Goal: Information Seeking & Learning: Find specific fact

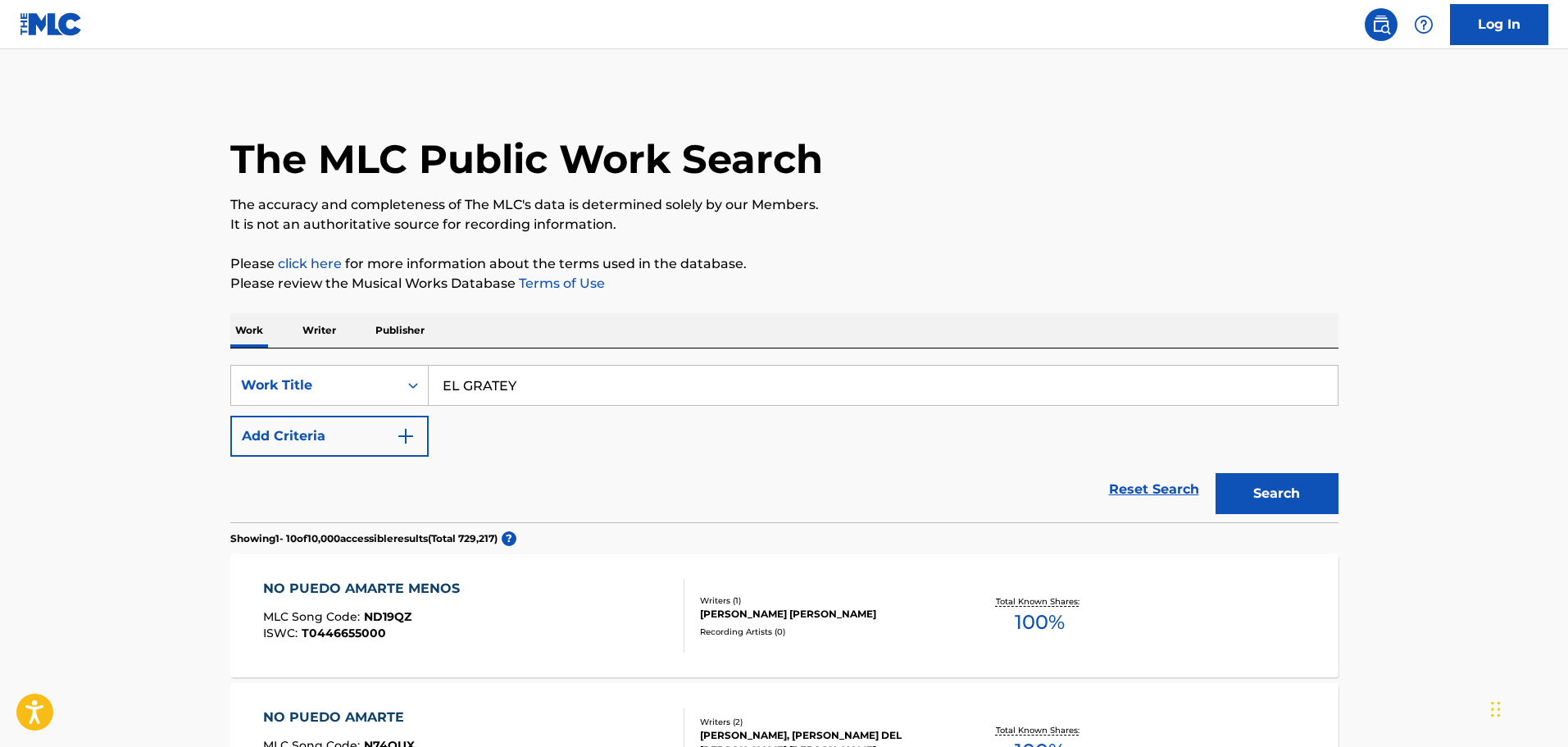
type input "EL GRATEY"
click at [1292, 487] on button "Search" at bounding box center [1278, 493] width 123 height 41
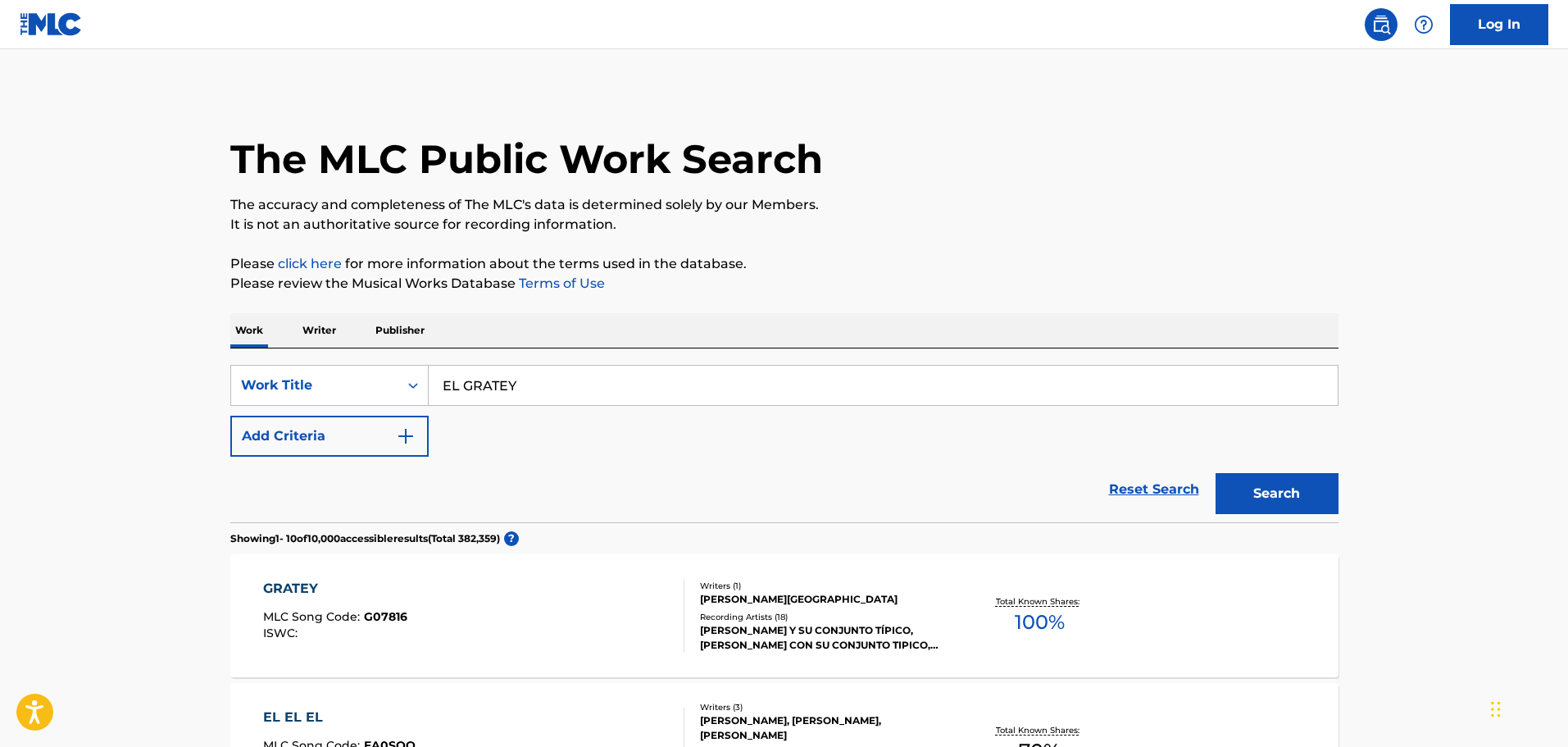
click at [338, 592] on div "GRATEY" at bounding box center [335, 588] width 144 height 20
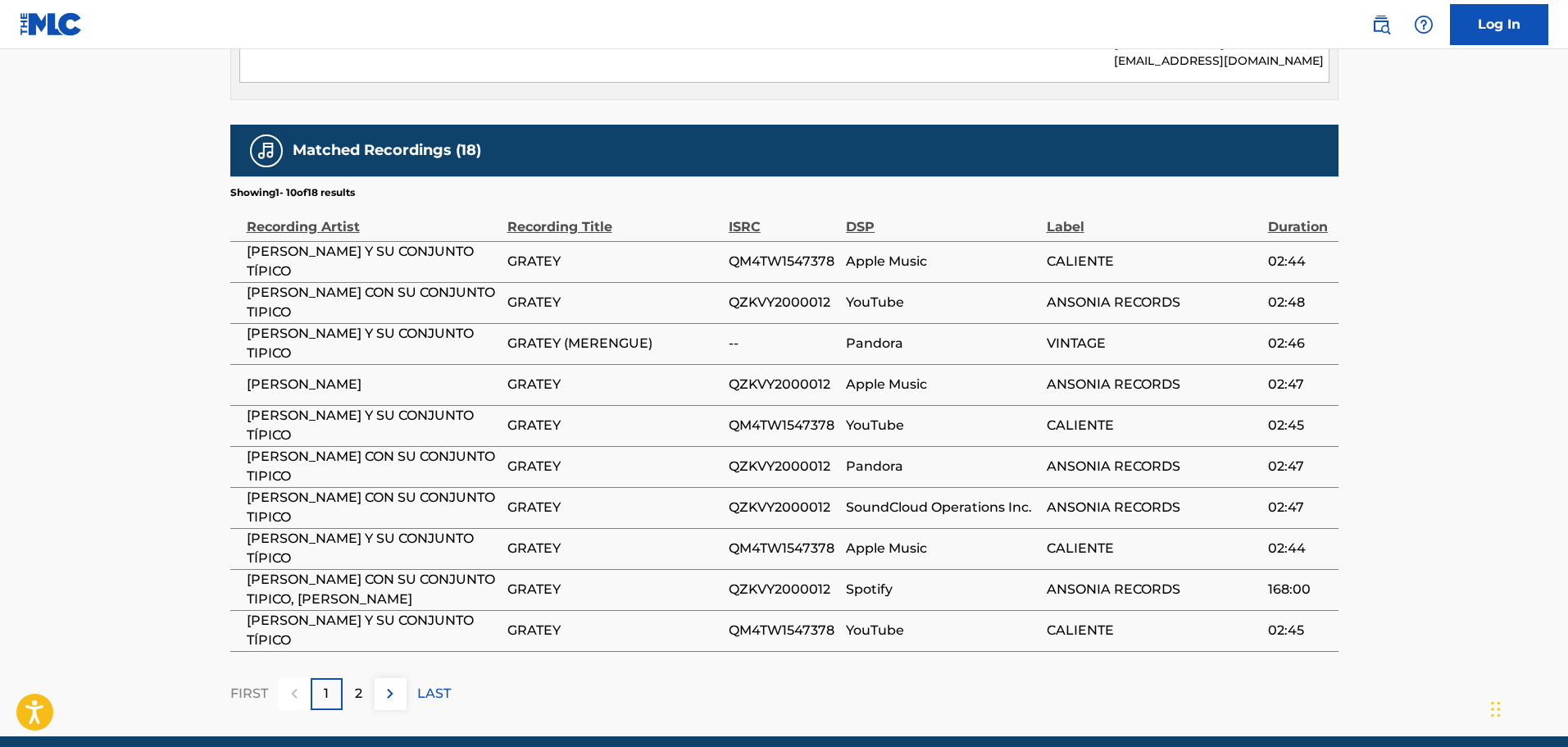
scroll to position [983, 0]
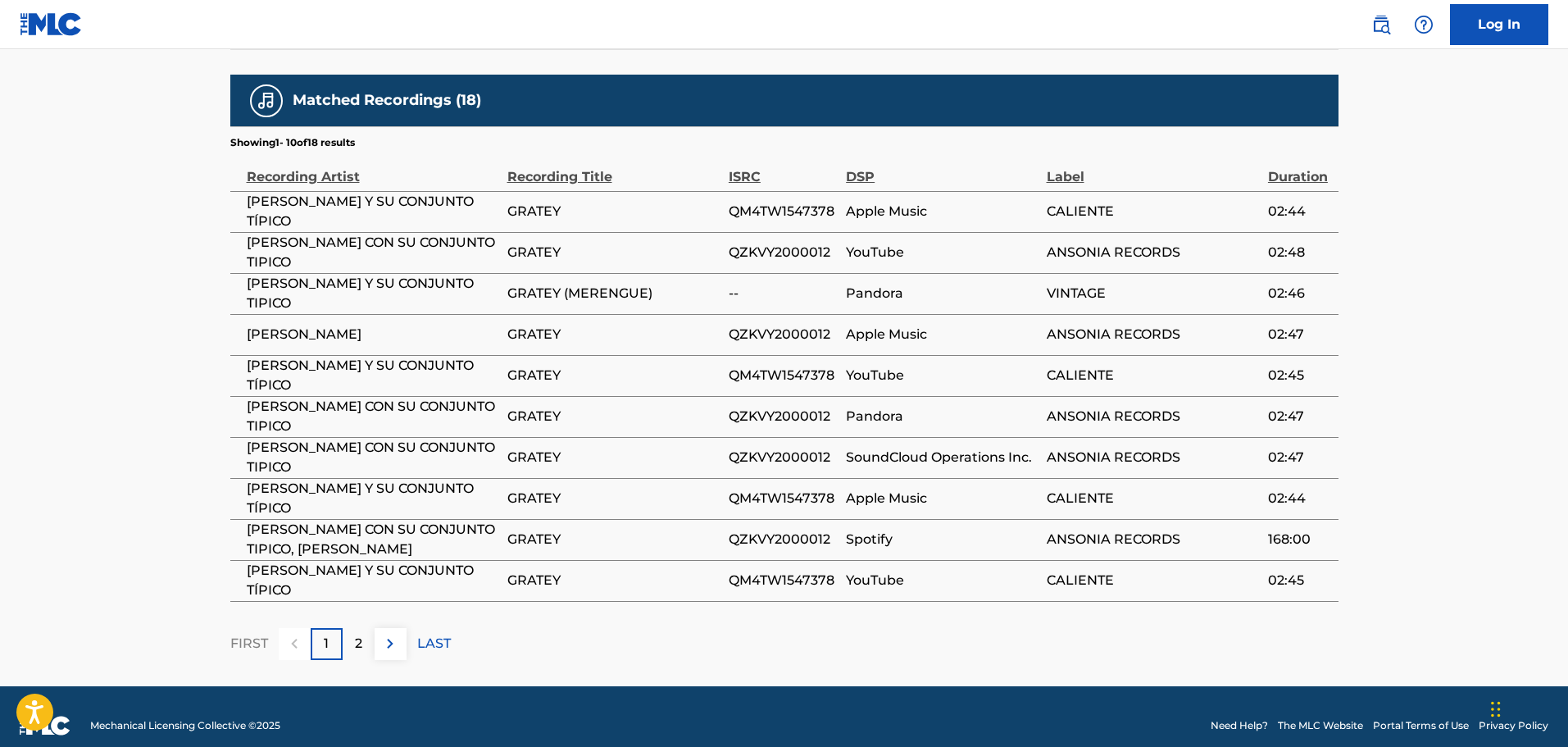
click at [365, 642] on div "2" at bounding box center [358, 643] width 32 height 32
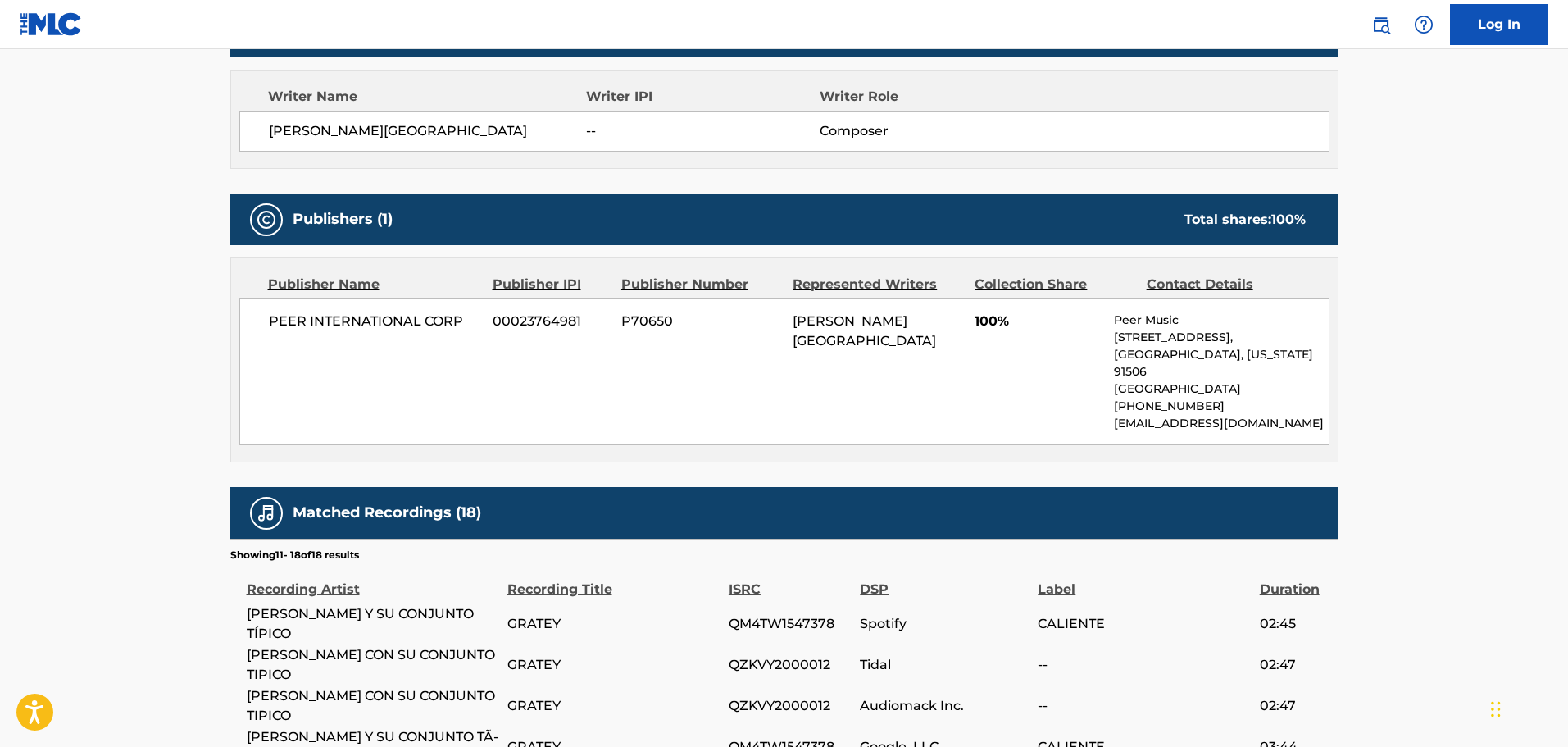
scroll to position [919, 0]
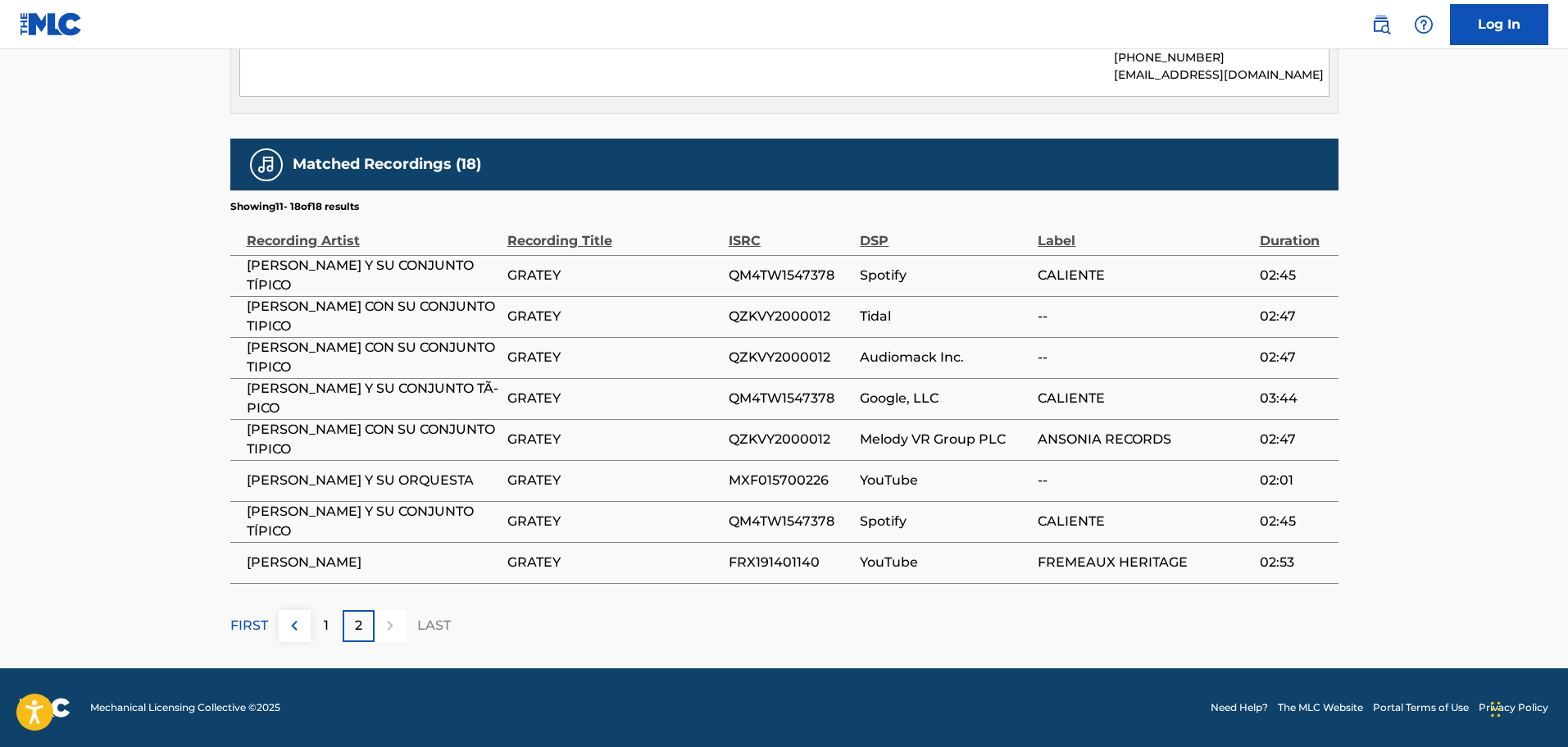
click at [327, 631] on p "1" at bounding box center [326, 625] width 5 height 20
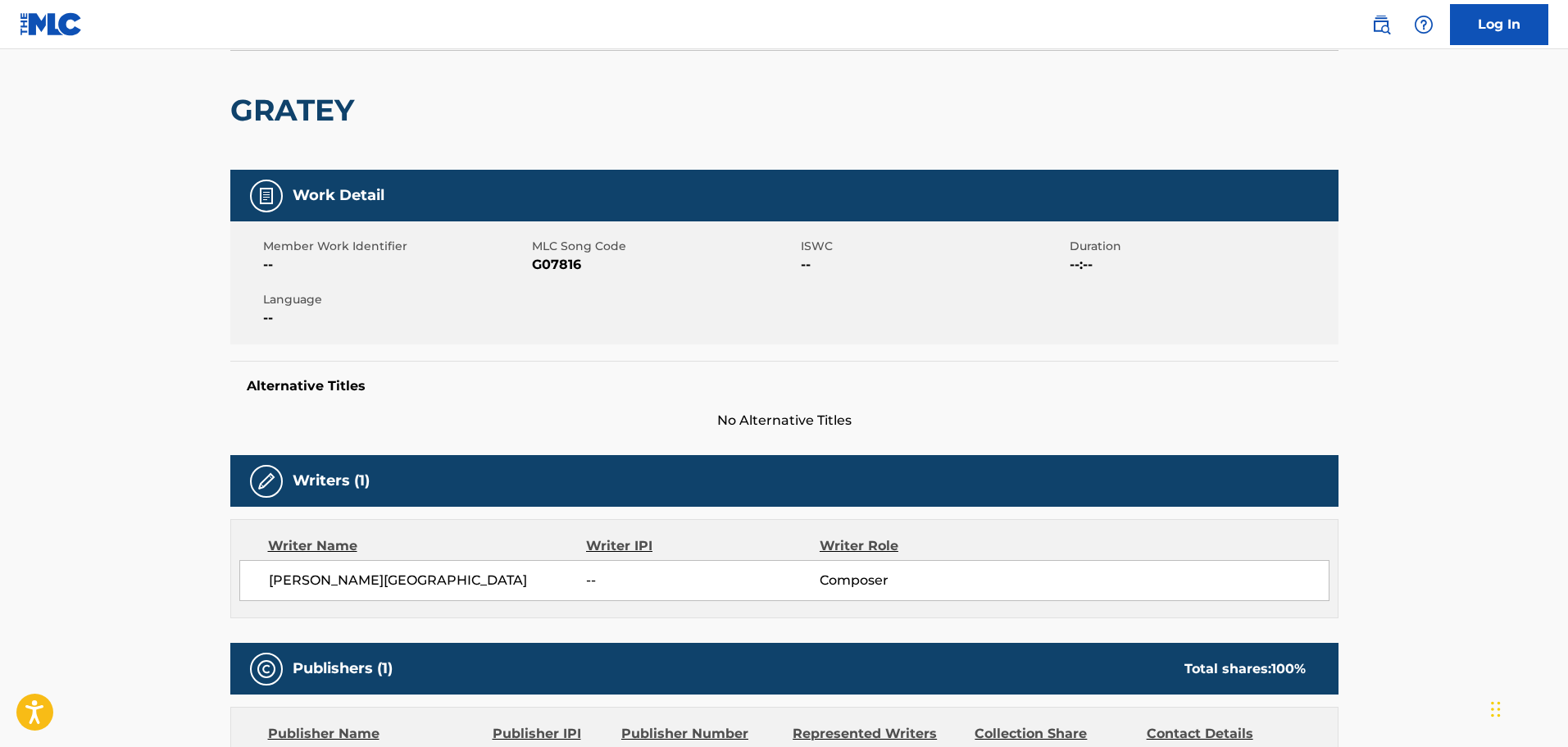
scroll to position [0, 0]
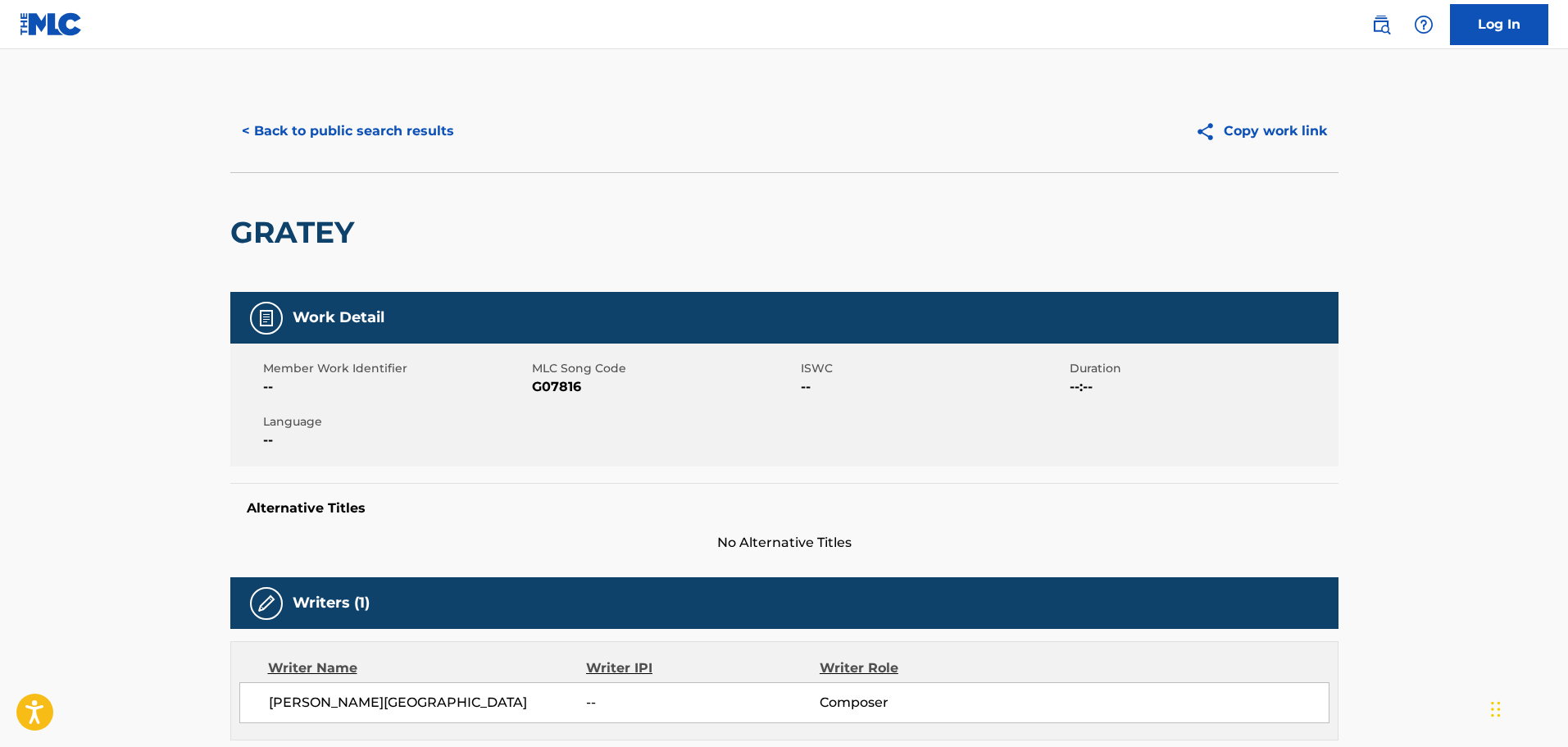
click at [314, 135] on button "< Back to public search results" at bounding box center [348, 131] width 236 height 41
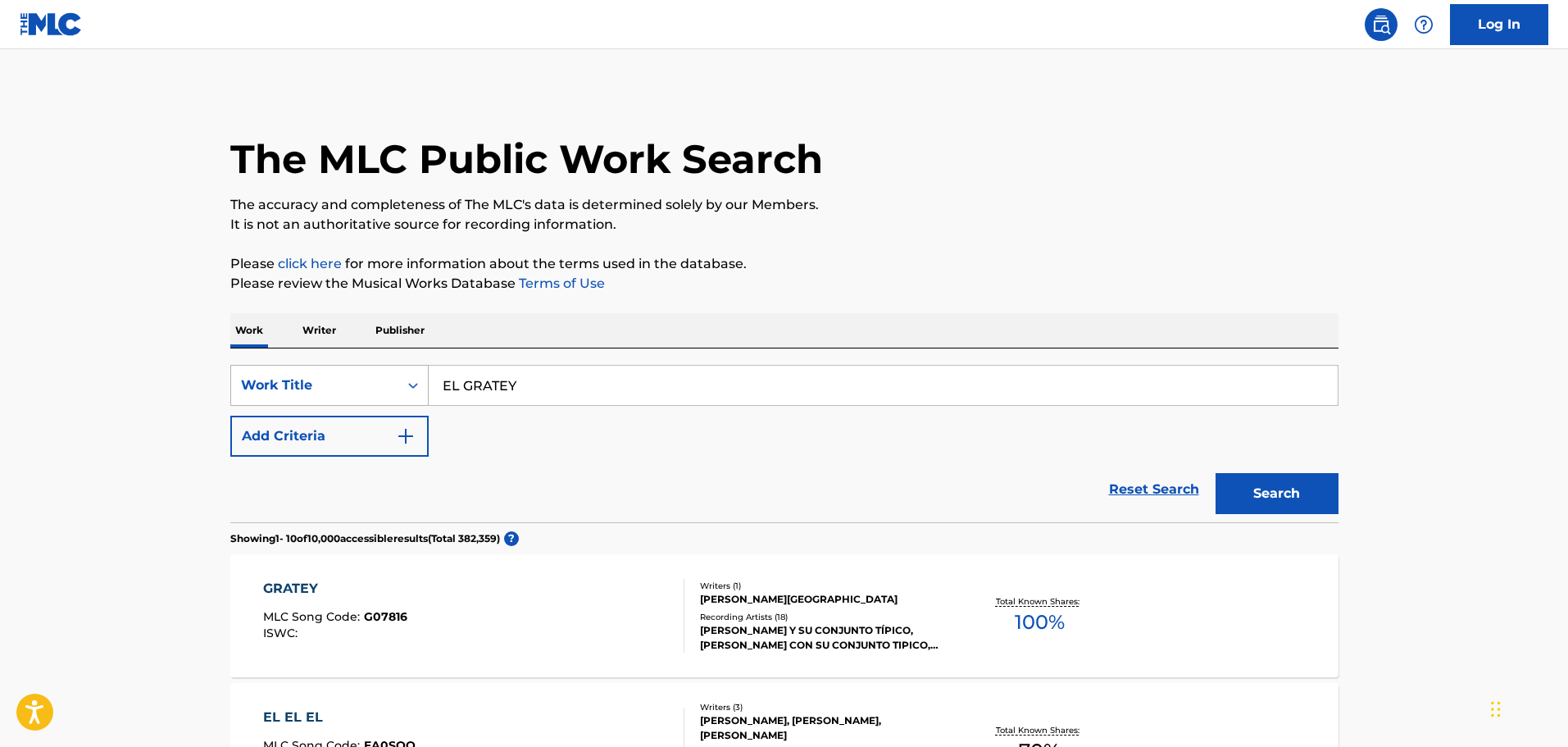
drag, startPoint x: 541, startPoint y: 391, endPoint x: 411, endPoint y: 376, distance: 130.9
click at [413, 379] on div "SearchWithCriteria029444ba-b206-46d9-9923-5ce0ede8fbe7 Work Title EL GRATEY" at bounding box center [785, 385] width 1109 height 41
click at [1216, 473] on button "Search" at bounding box center [1278, 493] width 123 height 41
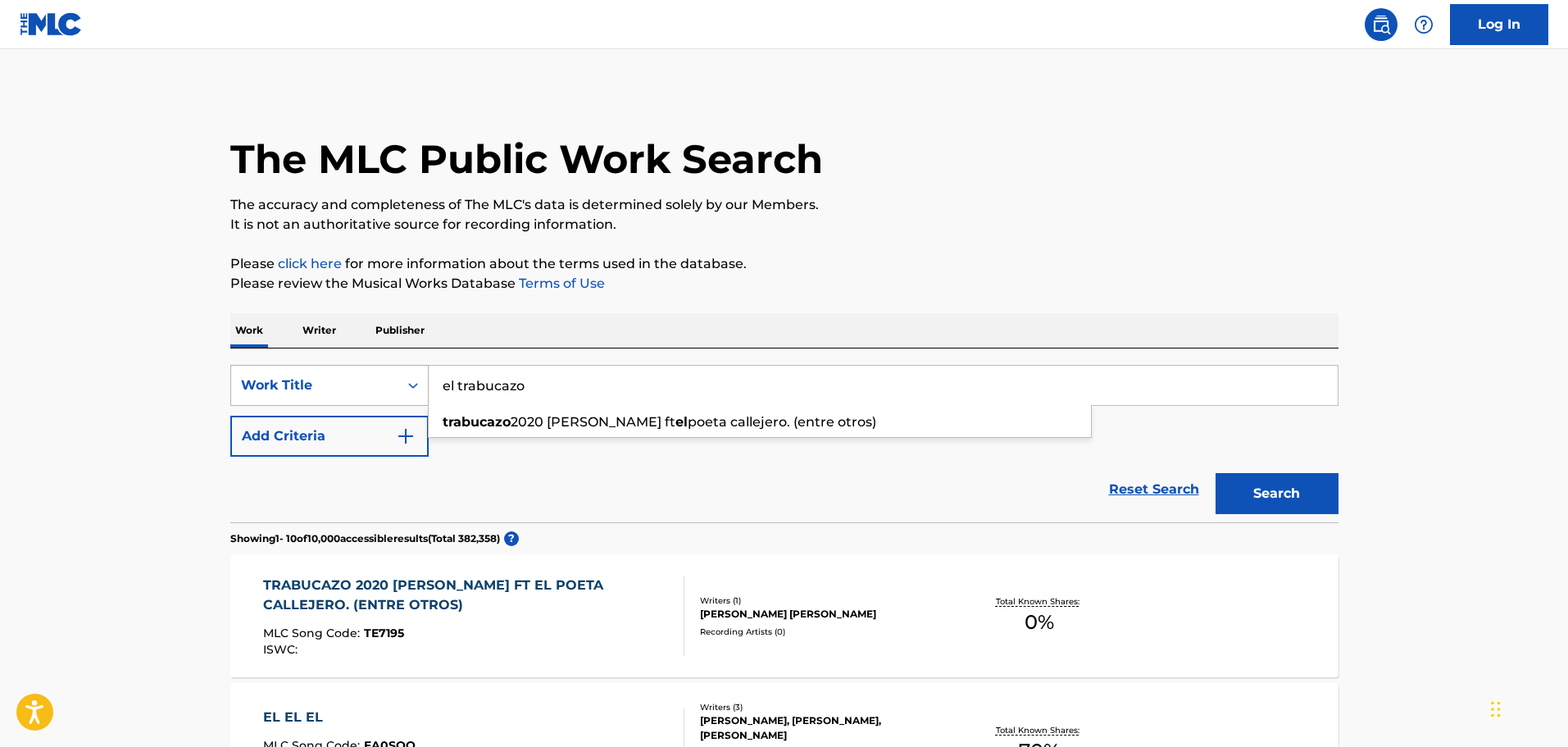
drag, startPoint x: 455, startPoint y: 388, endPoint x: 384, endPoint y: 384, distance: 71.1
click at [384, 384] on div "SearchWithCriteria029444ba-b206-46d9-9923-5ce0ede8fbe7 Work Title el trabucazo …" at bounding box center [785, 385] width 1109 height 41
click at [1216, 473] on button "Search" at bounding box center [1278, 493] width 123 height 41
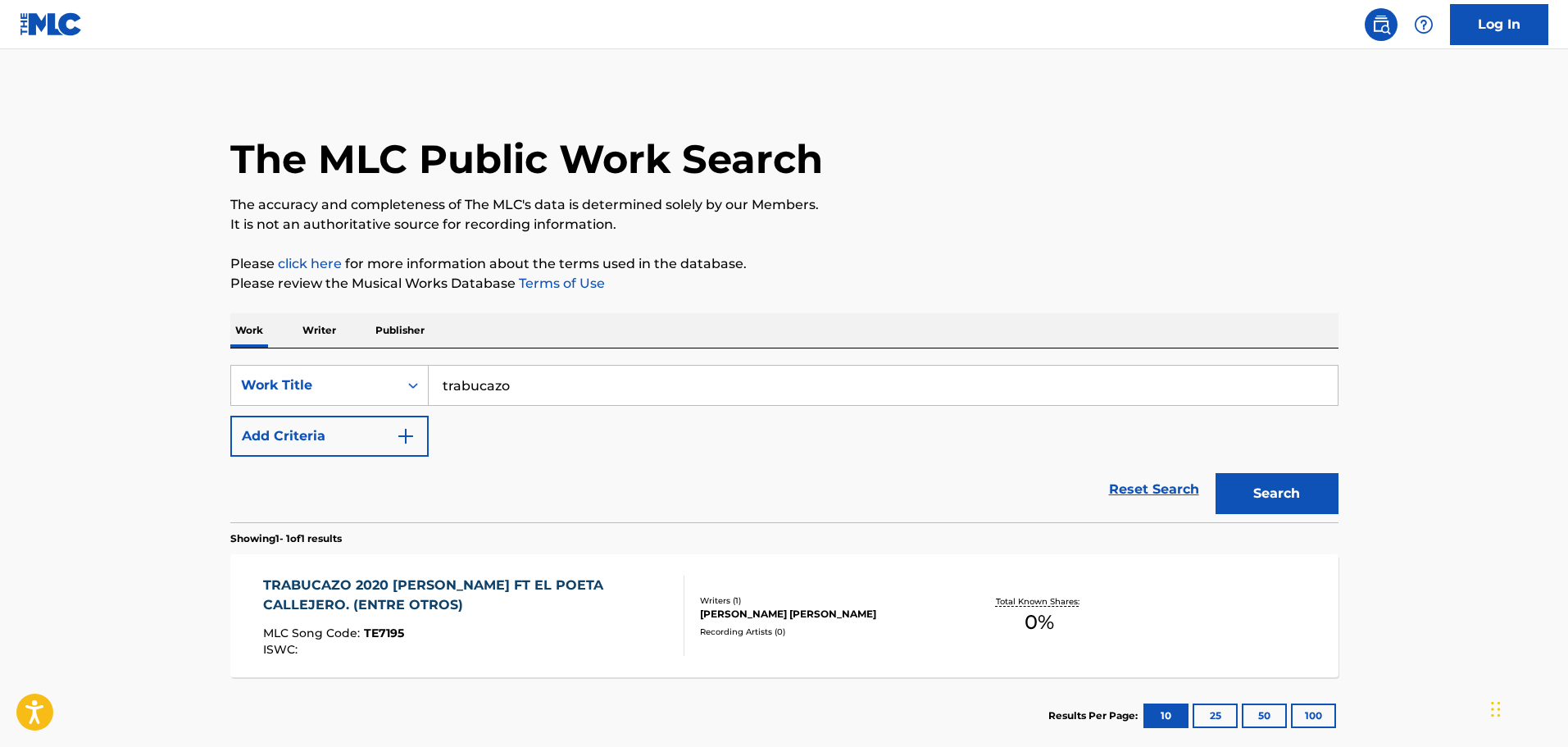
scroll to position [94, 0]
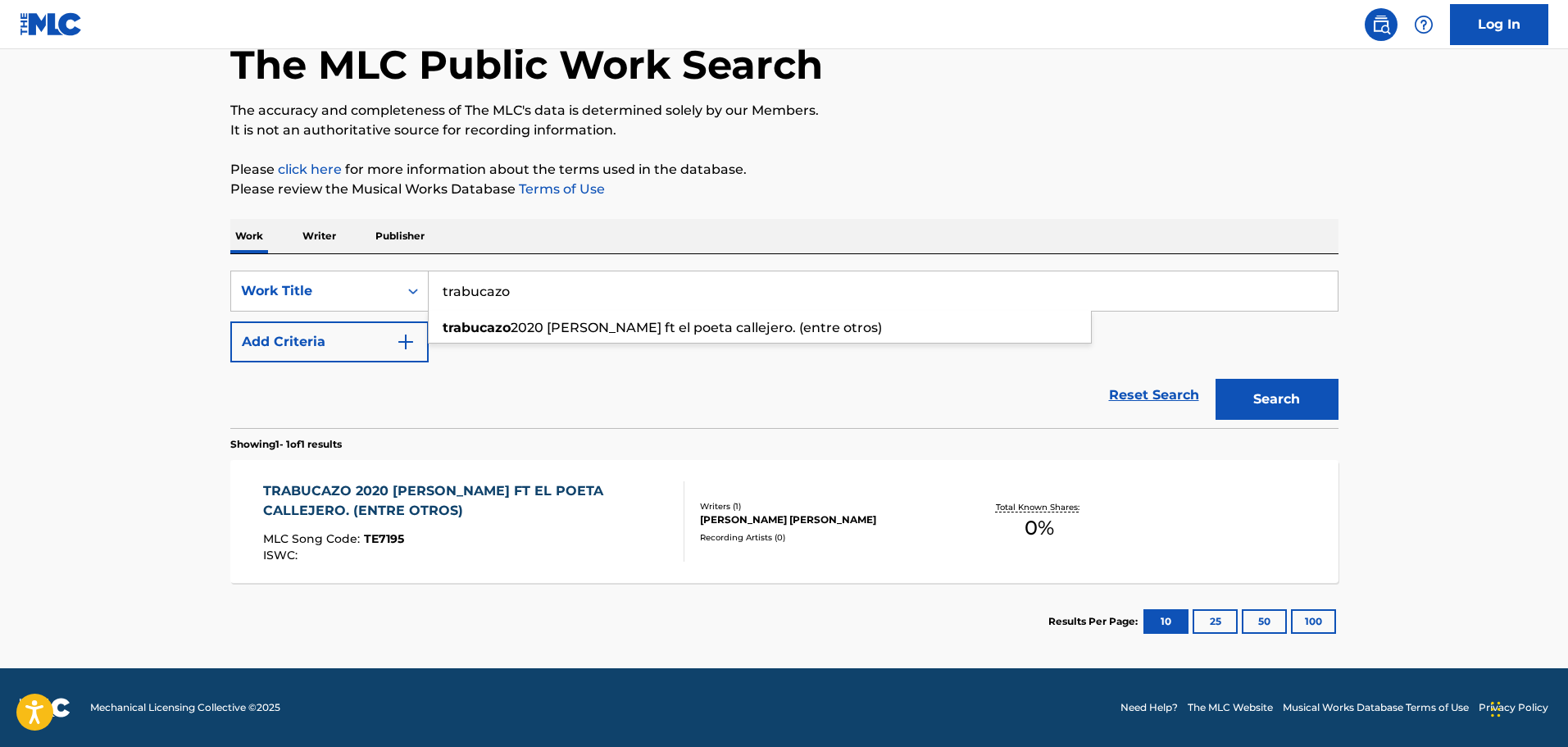
drag, startPoint x: 589, startPoint y: 302, endPoint x: 334, endPoint y: 260, distance: 258.4
click at [334, 260] on div "SearchWithCriteria029444ba-b206-46d9-9923-5ce0ede8fbe7 Work Title trabucazo tra…" at bounding box center [785, 341] width 1109 height 174
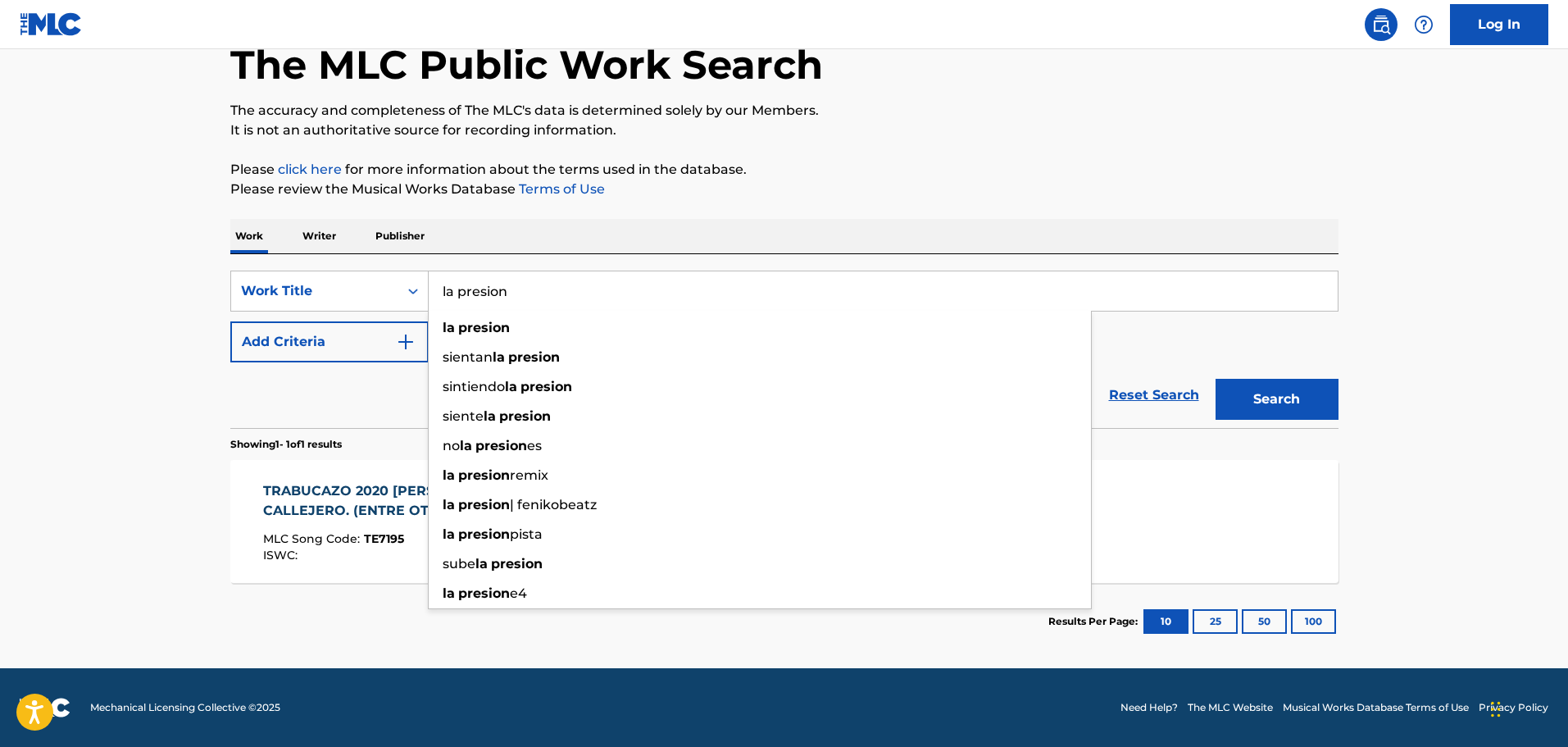
click at [1216, 379] on button "Search" at bounding box center [1278, 399] width 123 height 41
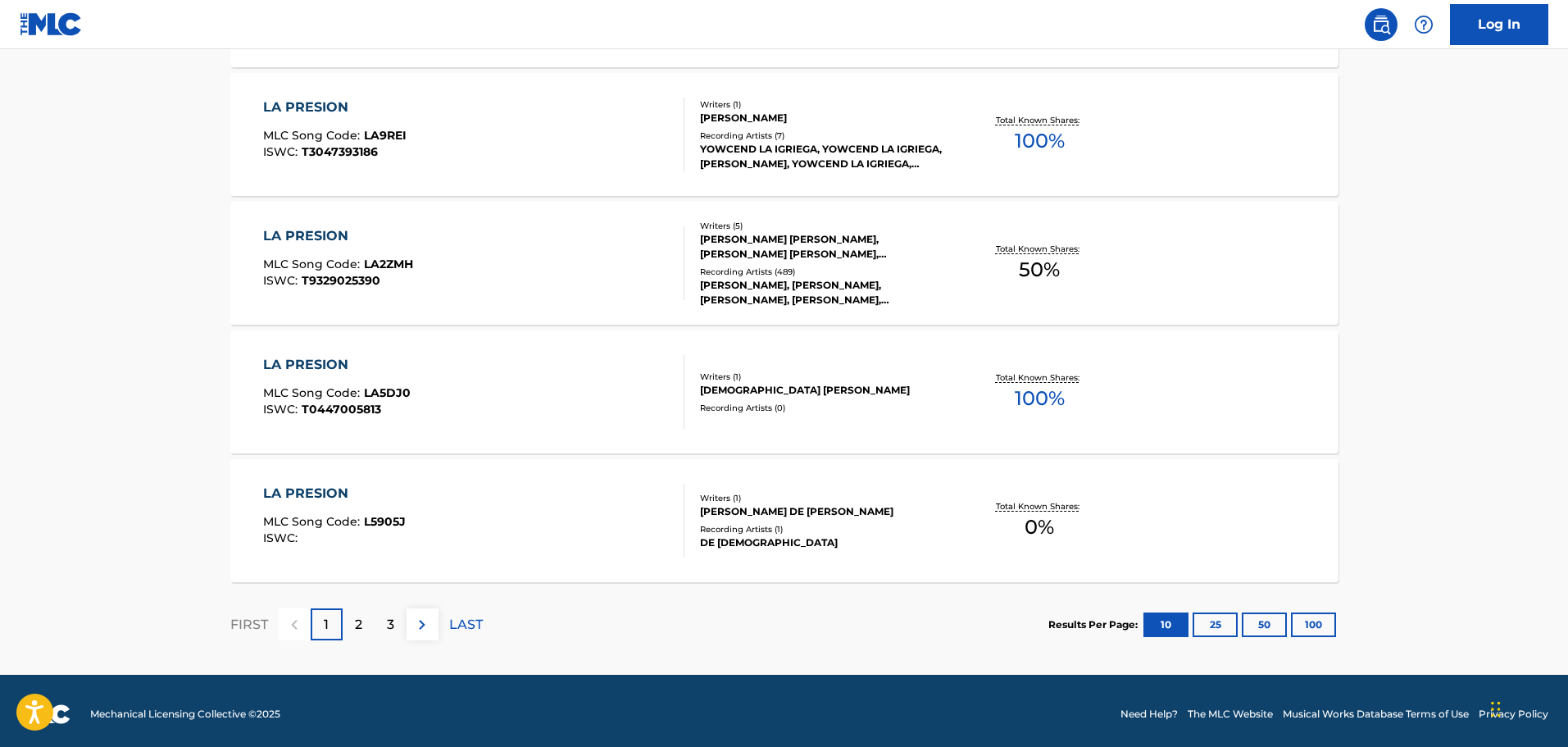
scroll to position [1260, 0]
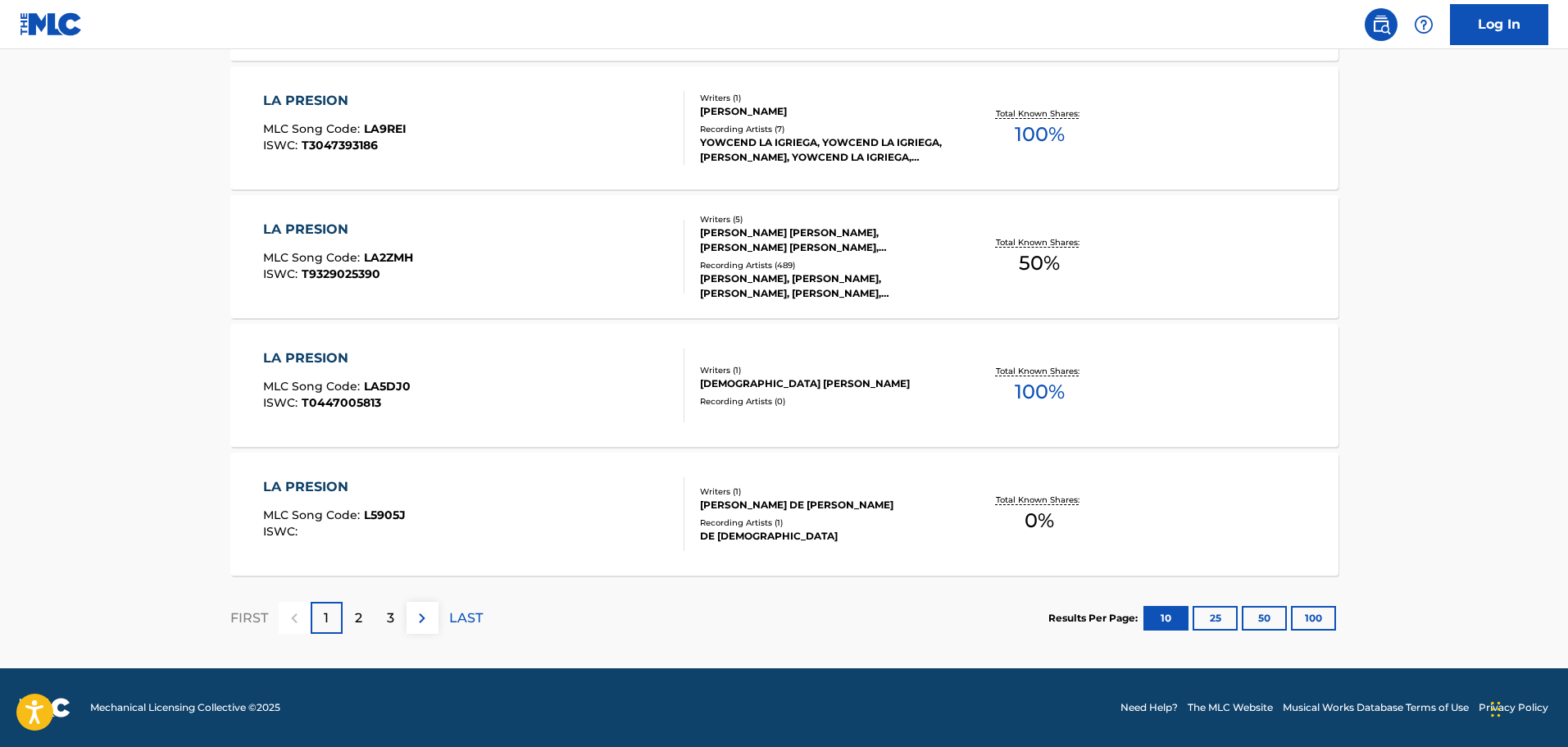
click at [350, 623] on div "2" at bounding box center [358, 617] width 32 height 32
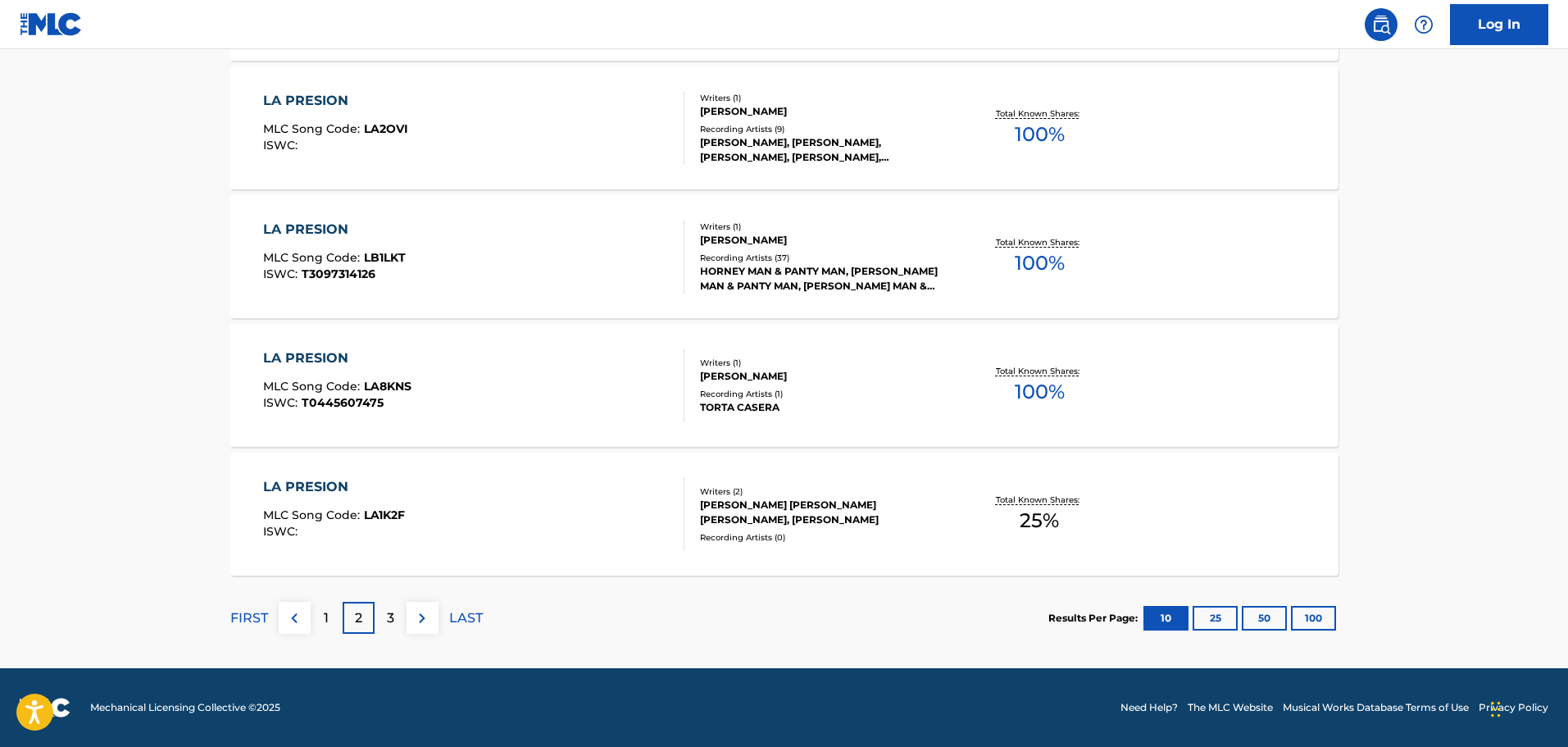
click at [389, 625] on p "3" at bounding box center [391, 618] width 8 height 20
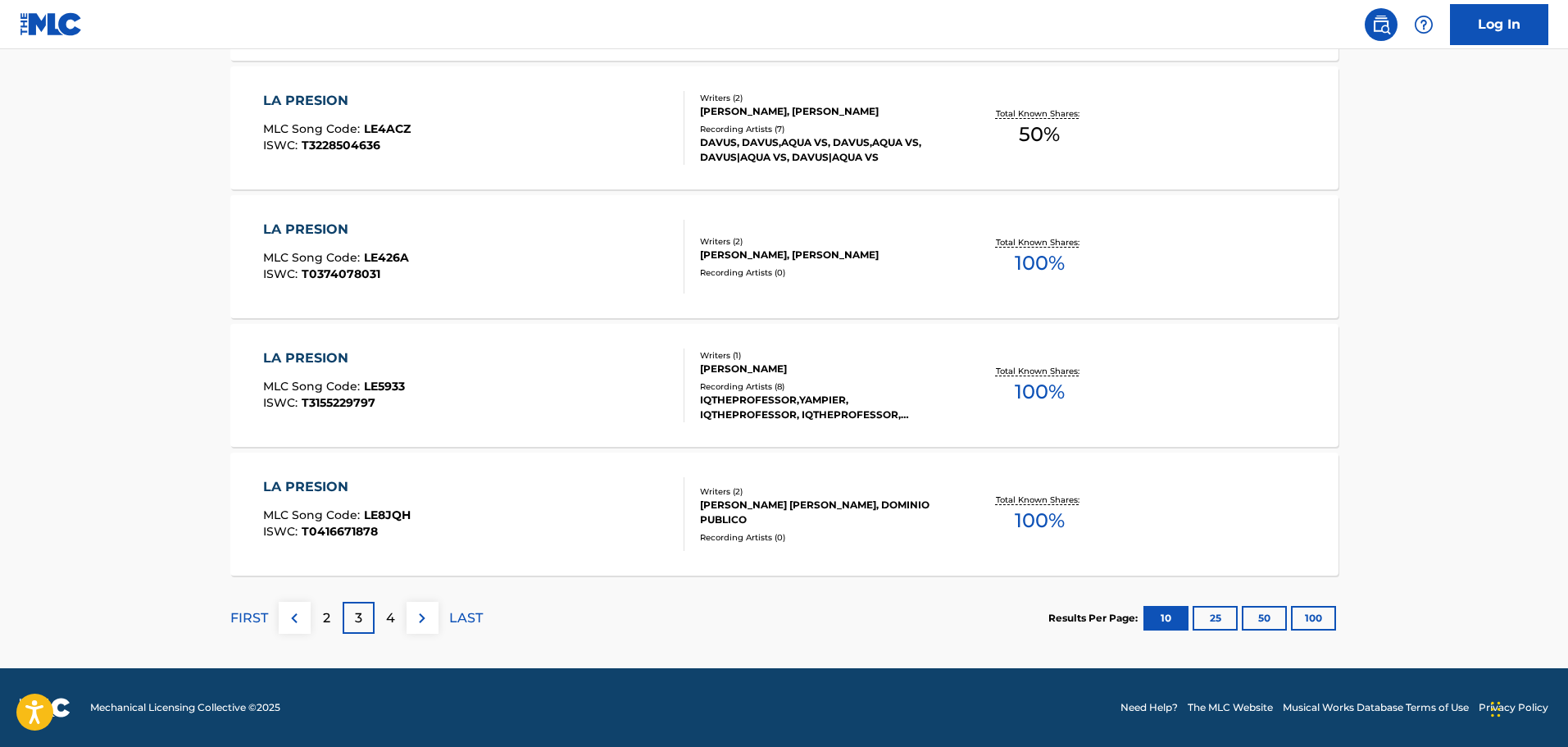
click at [390, 623] on p "4" at bounding box center [391, 618] width 9 height 20
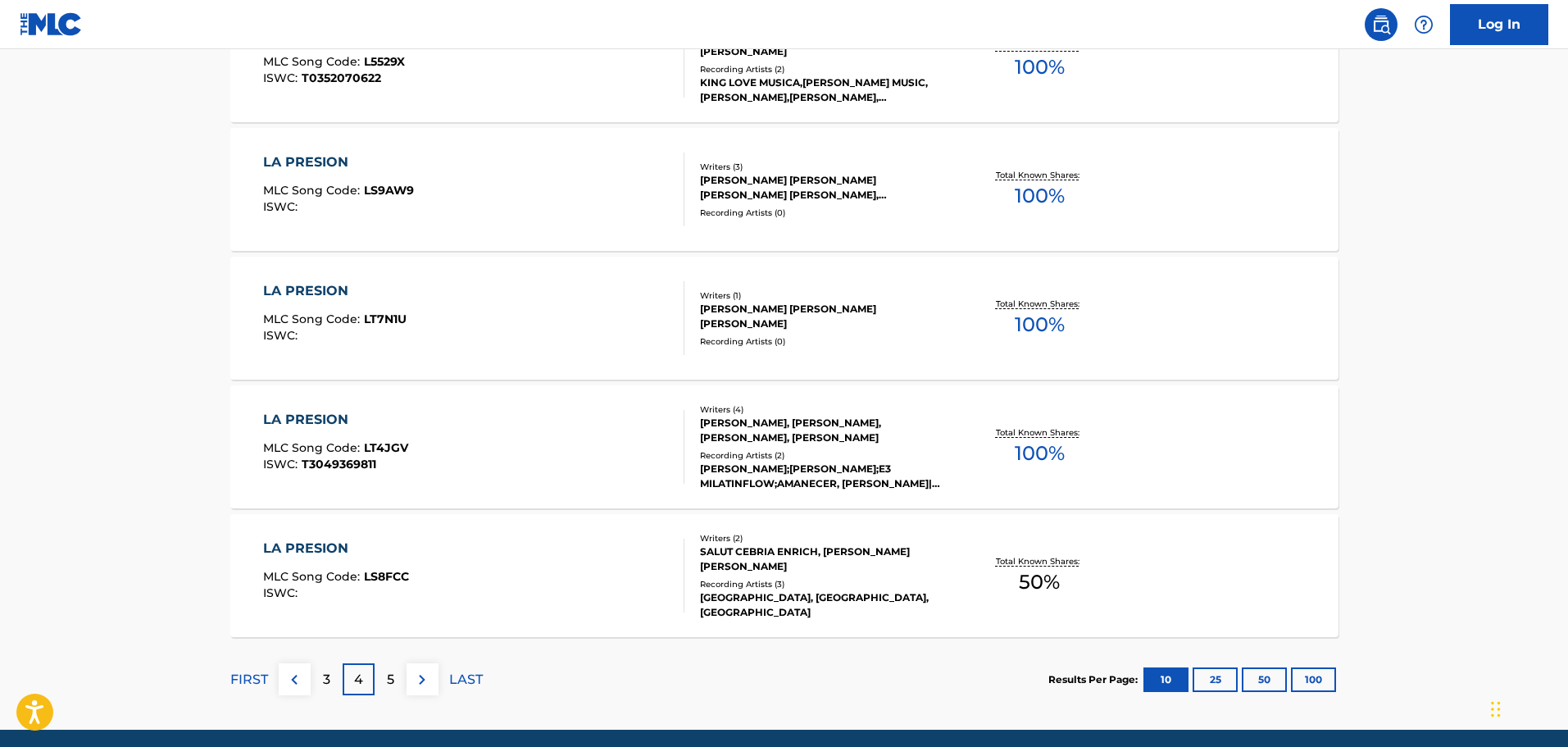
scroll to position [1229, 0]
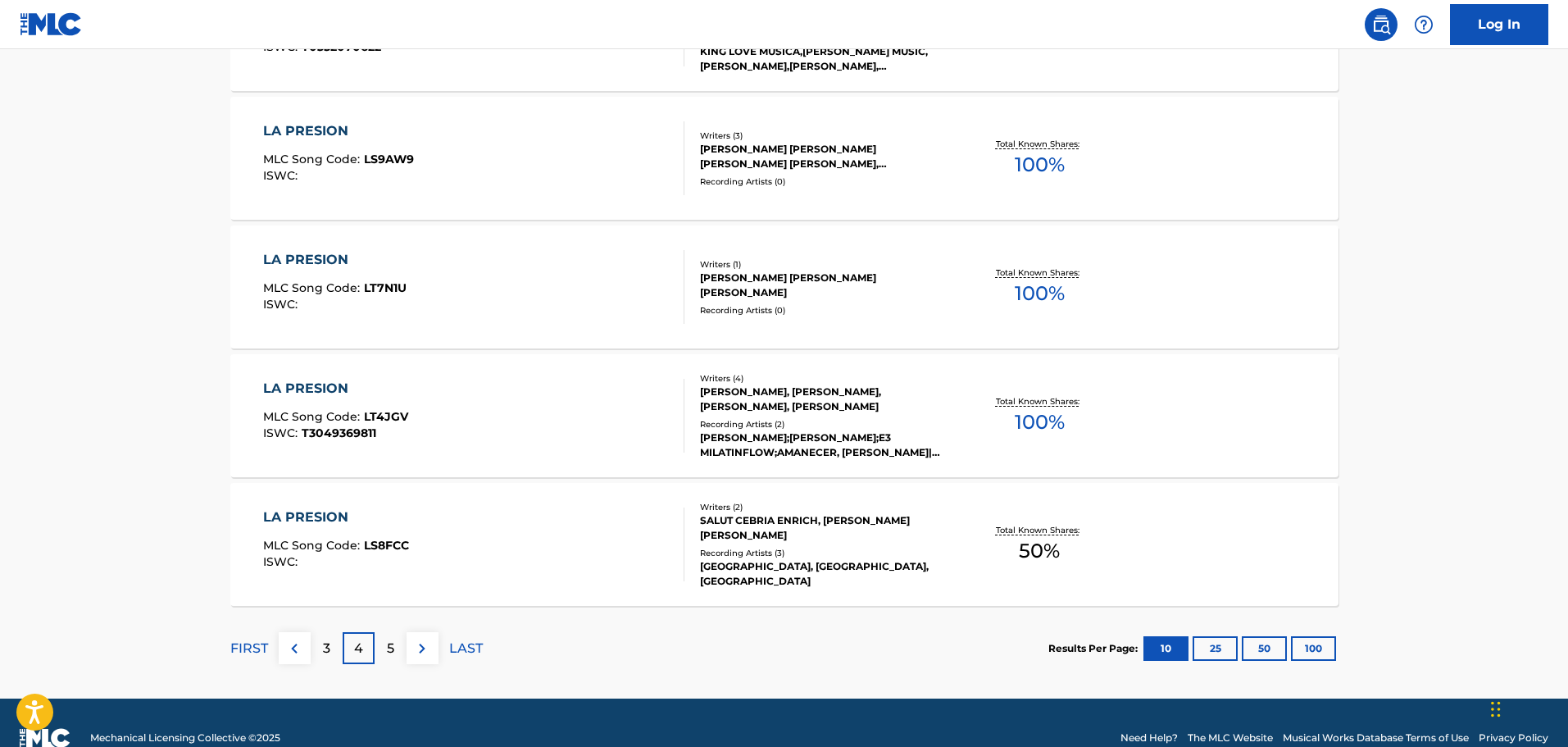
click at [417, 650] on img at bounding box center [422, 648] width 20 height 20
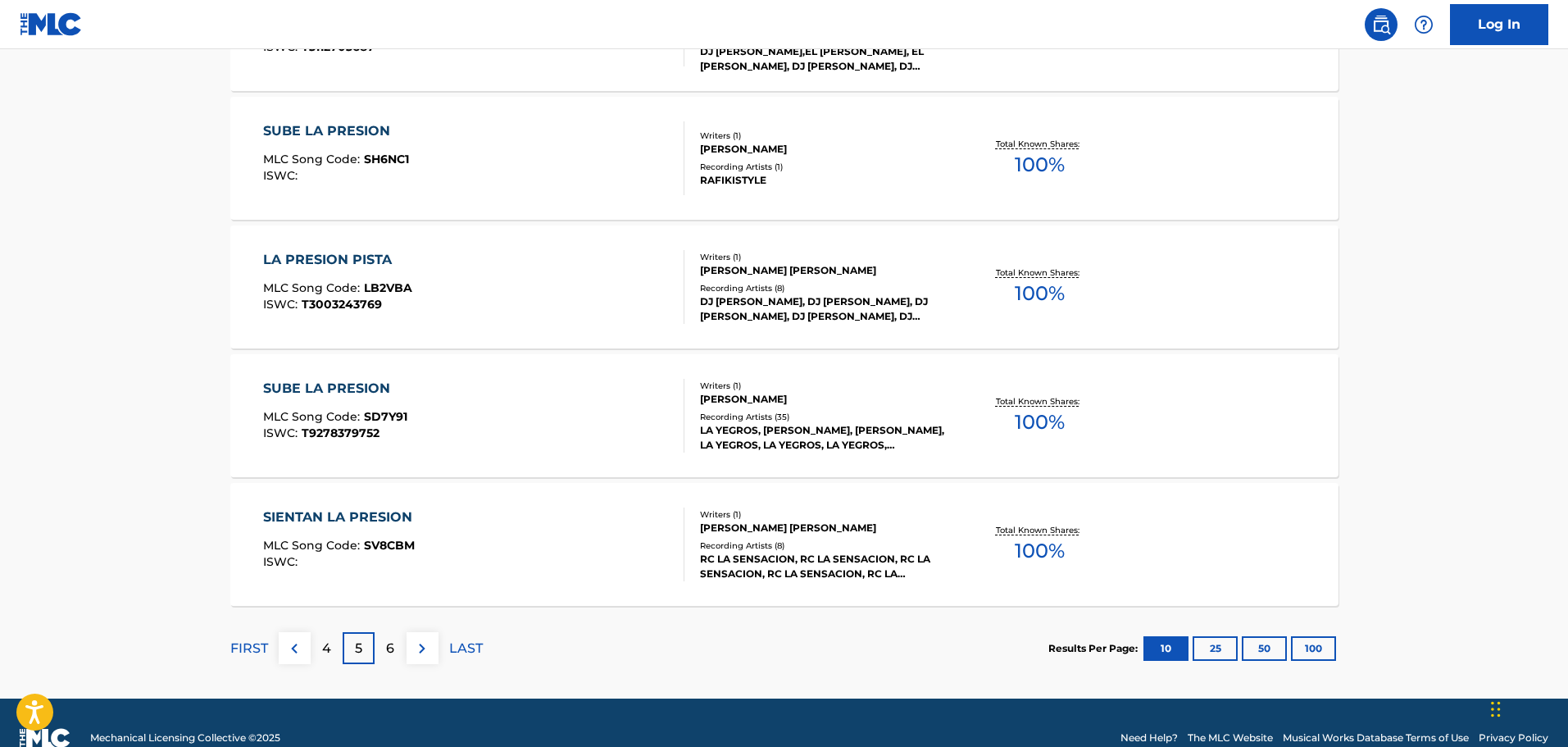
click at [414, 654] on img at bounding box center [422, 648] width 20 height 20
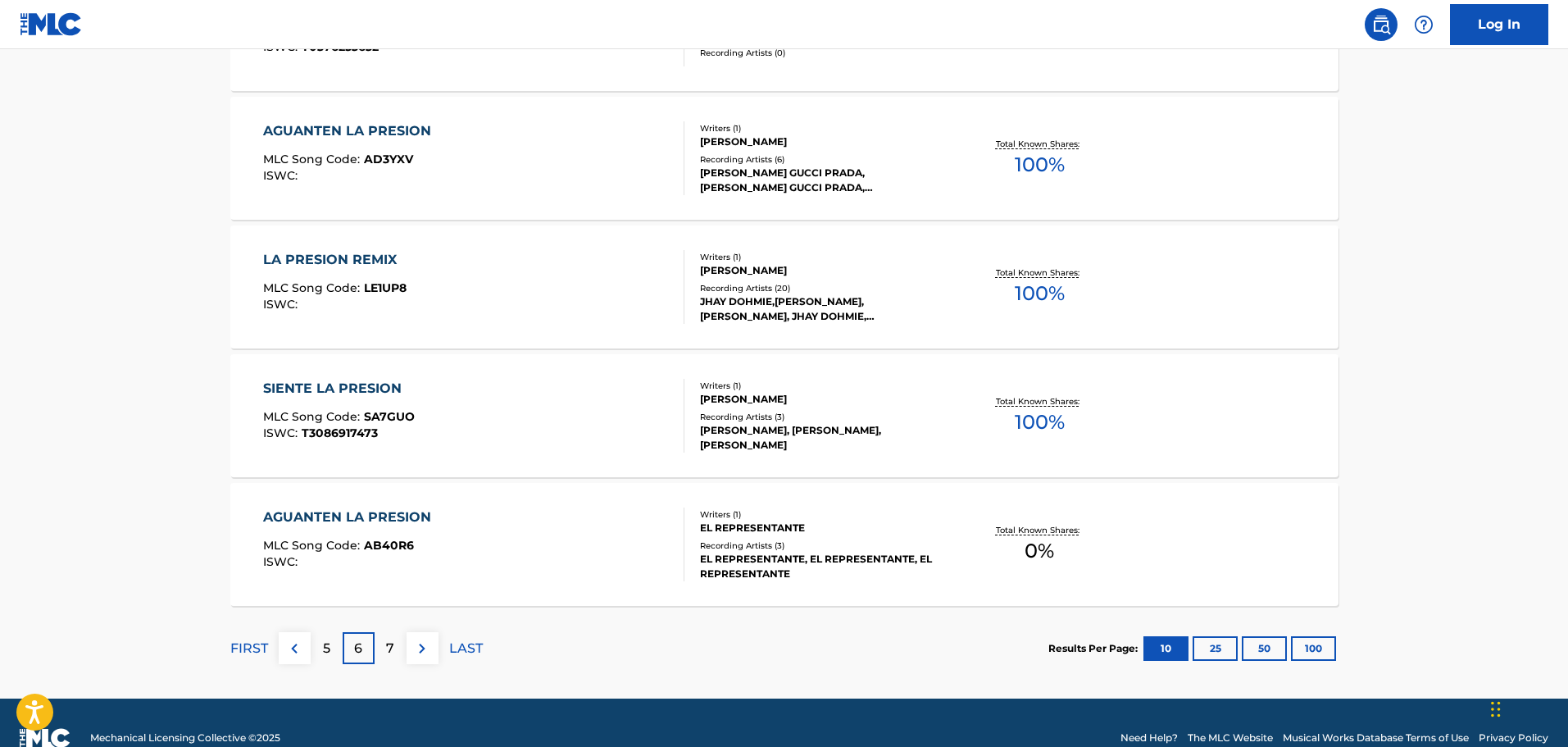
click at [424, 654] on img at bounding box center [422, 648] width 20 height 20
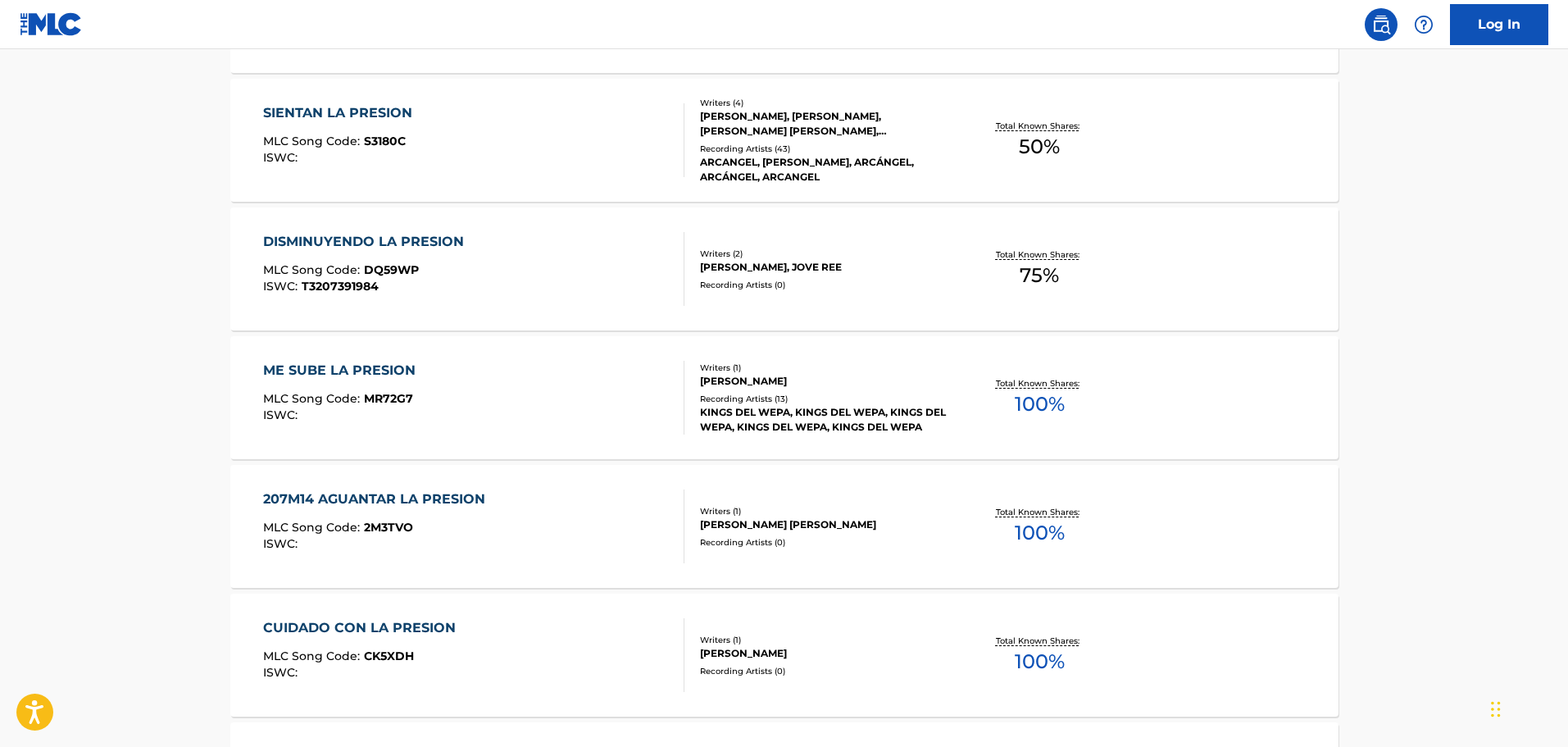
scroll to position [0, 0]
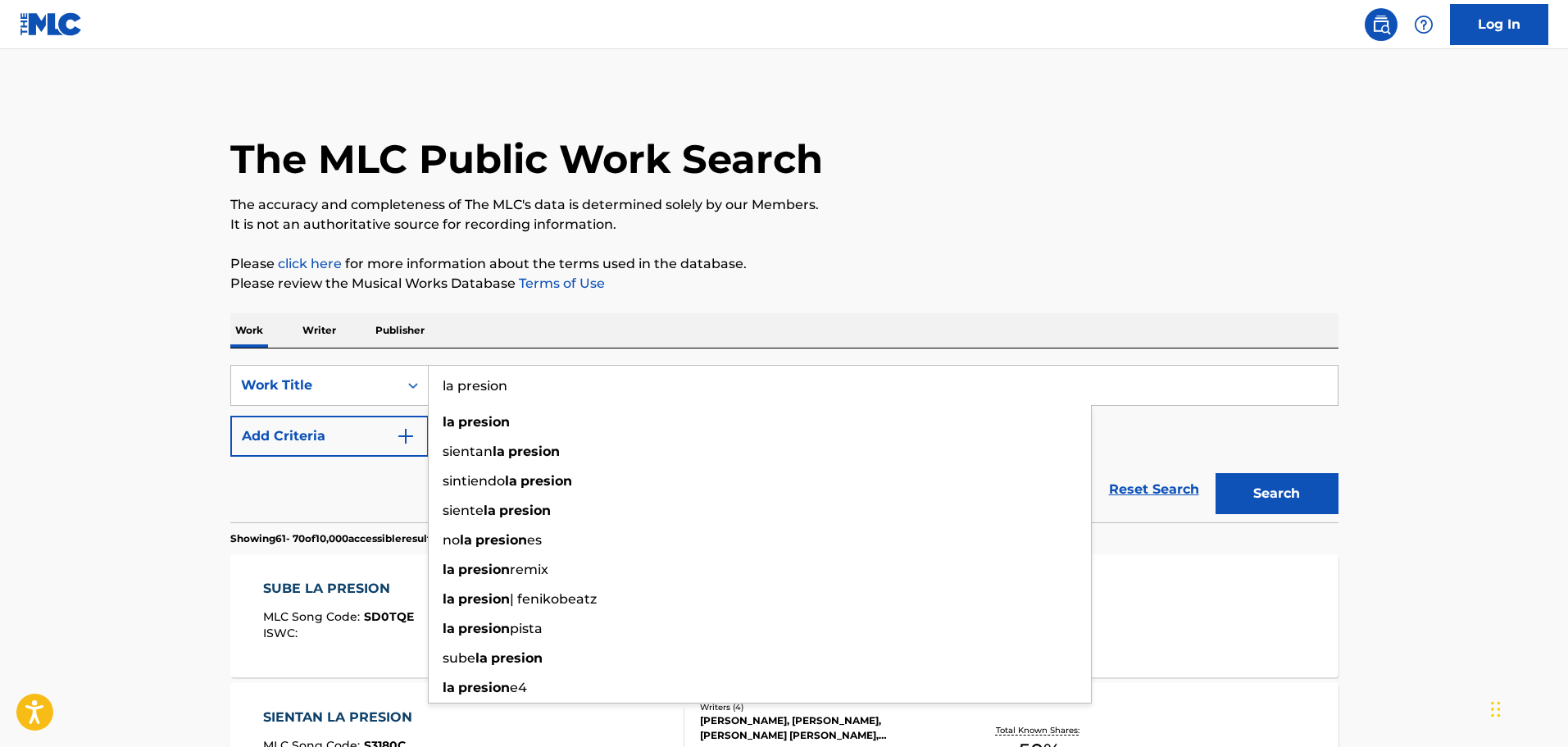
drag, startPoint x: 527, startPoint y: 394, endPoint x: 454, endPoint y: 391, distance: 73.1
click at [454, 391] on input "la presion" at bounding box center [883, 385] width 909 height 39
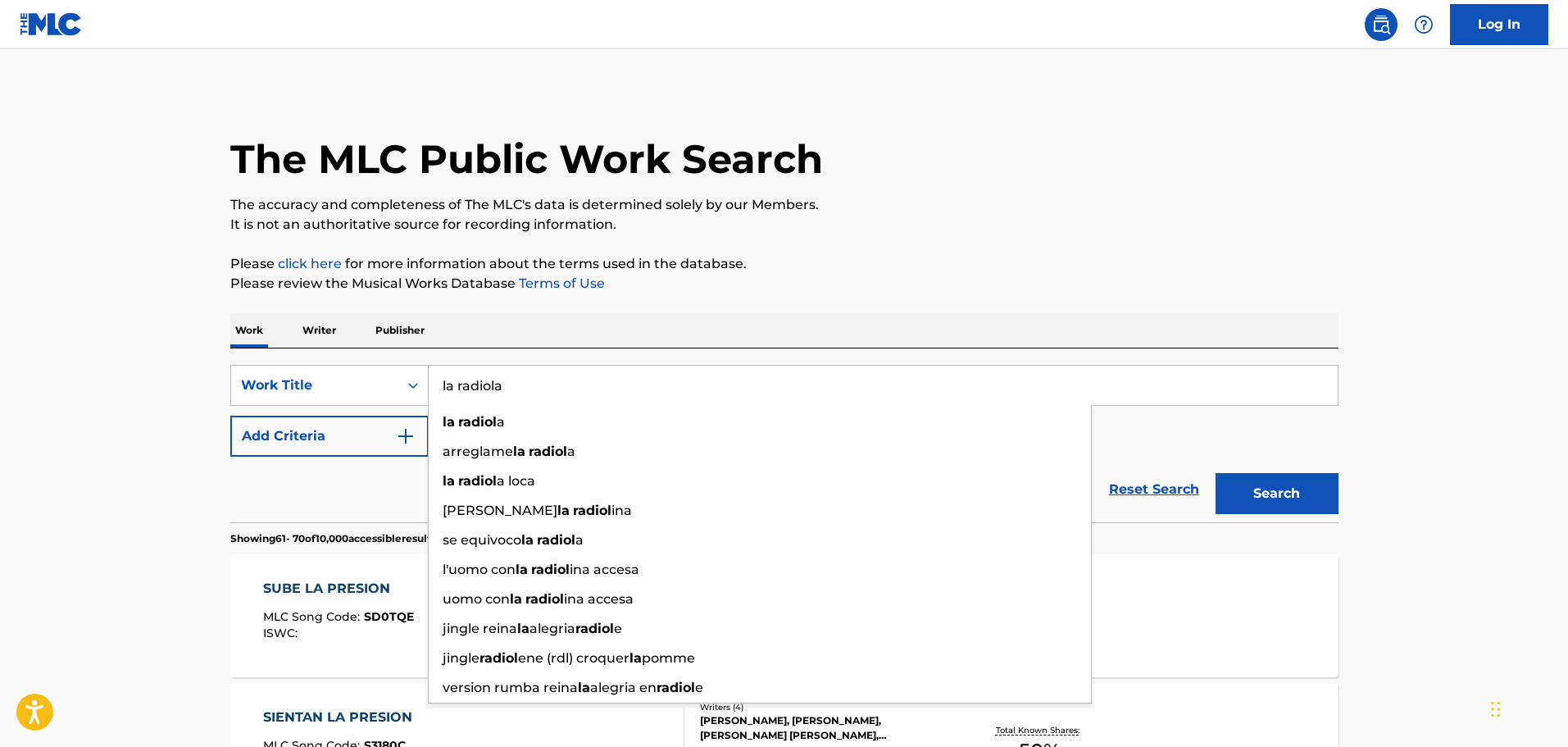
click at [1216, 473] on button "Search" at bounding box center [1278, 493] width 123 height 41
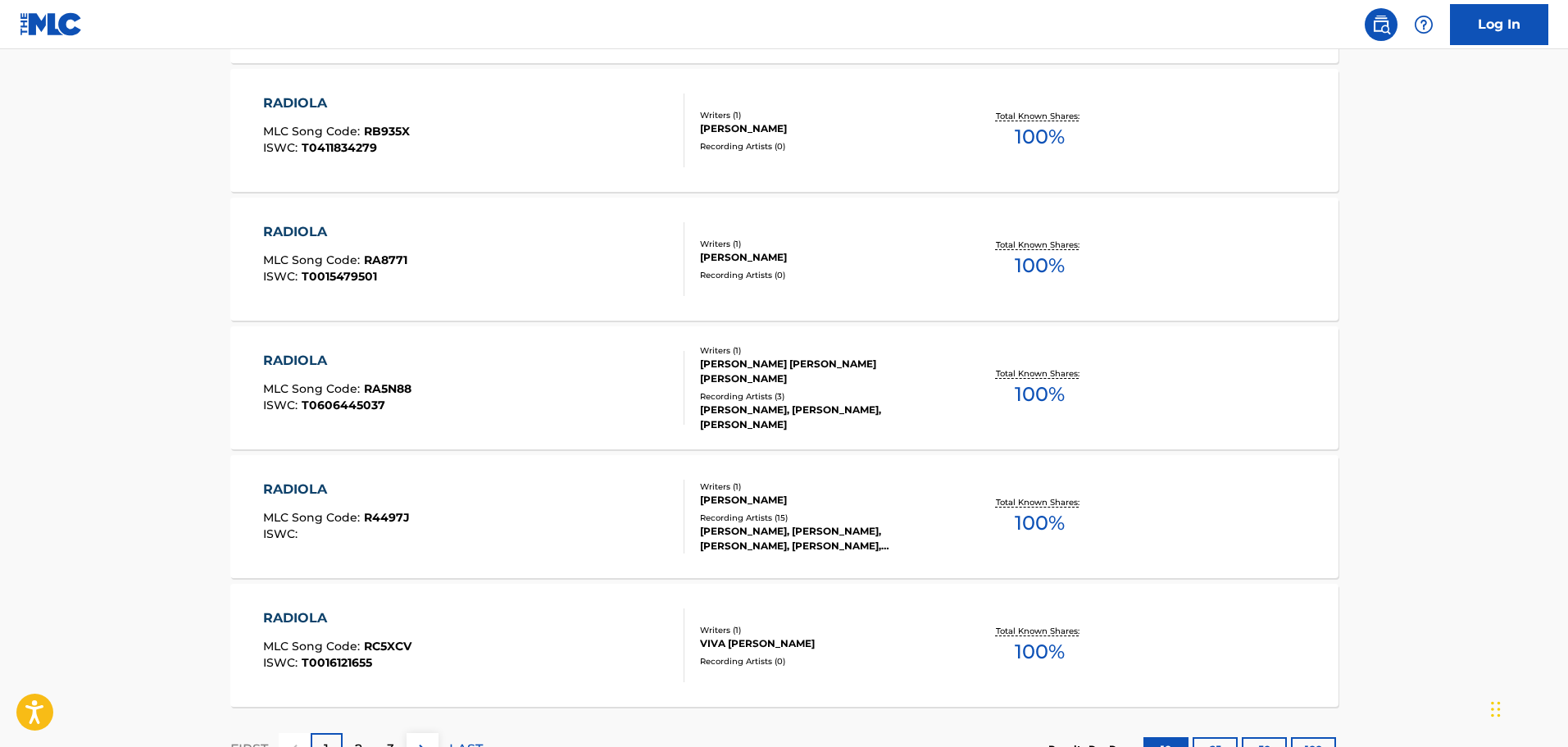
scroll to position [1147, 0]
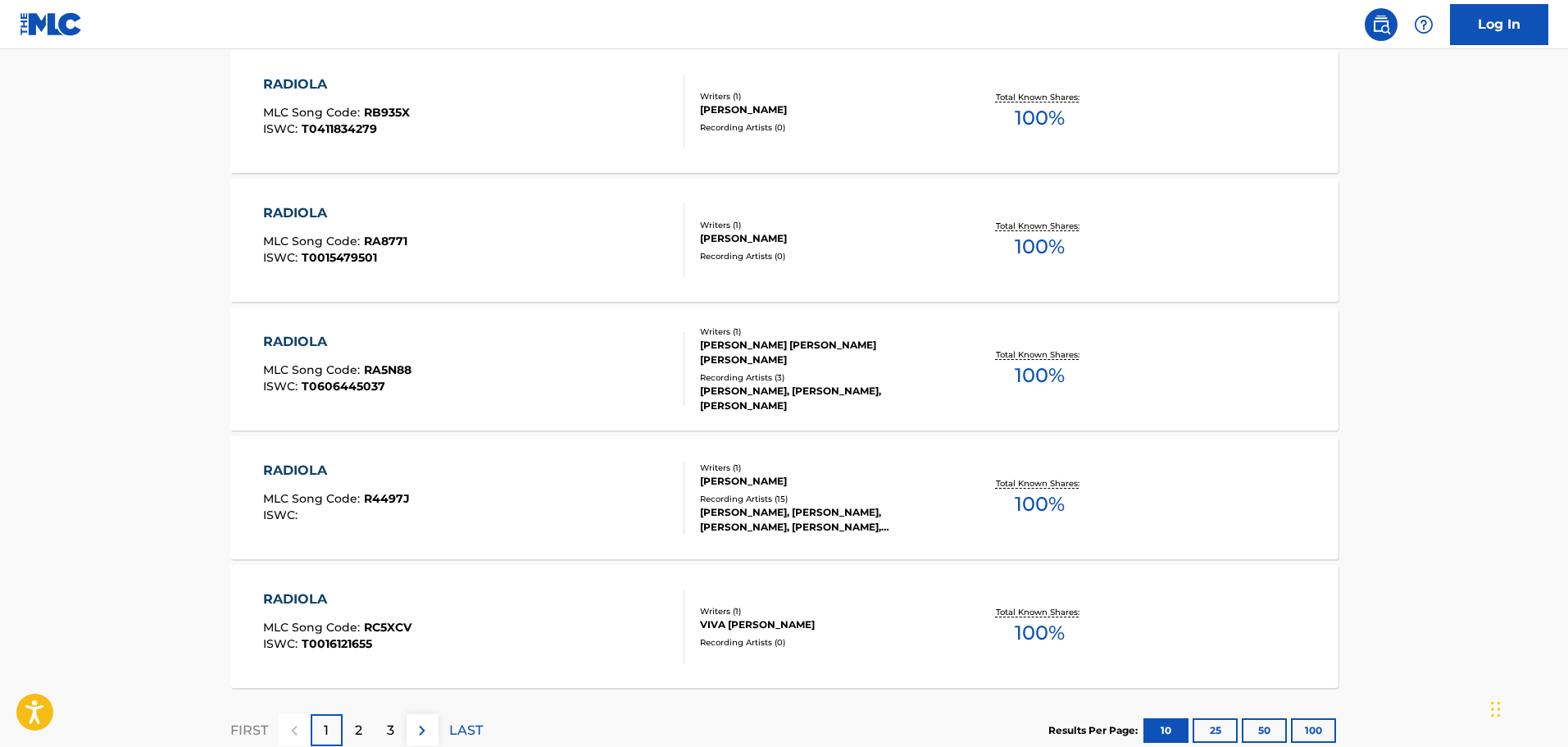
click at [352, 732] on div "2" at bounding box center [358, 729] width 32 height 32
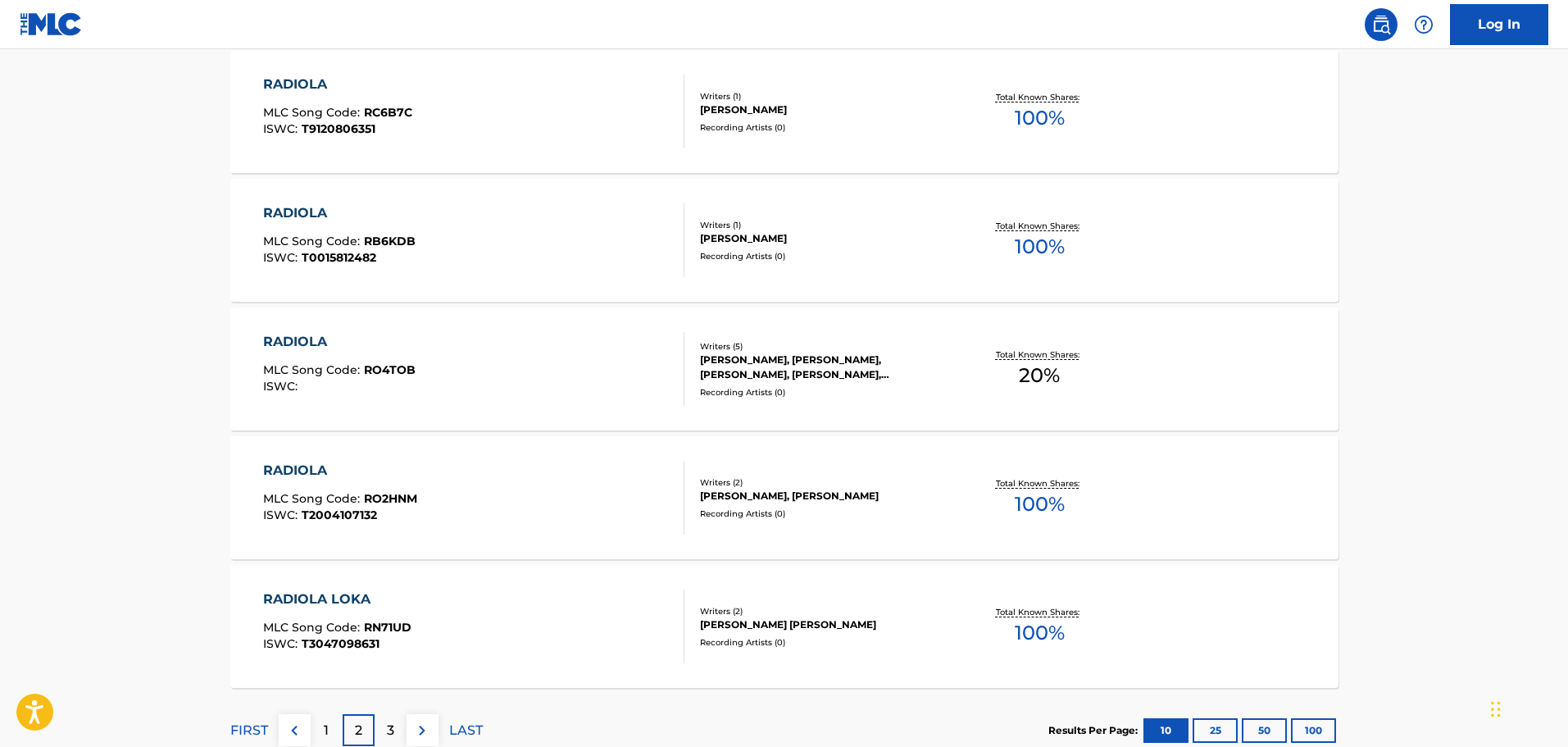
click at [387, 731] on p "3" at bounding box center [391, 730] width 8 height 20
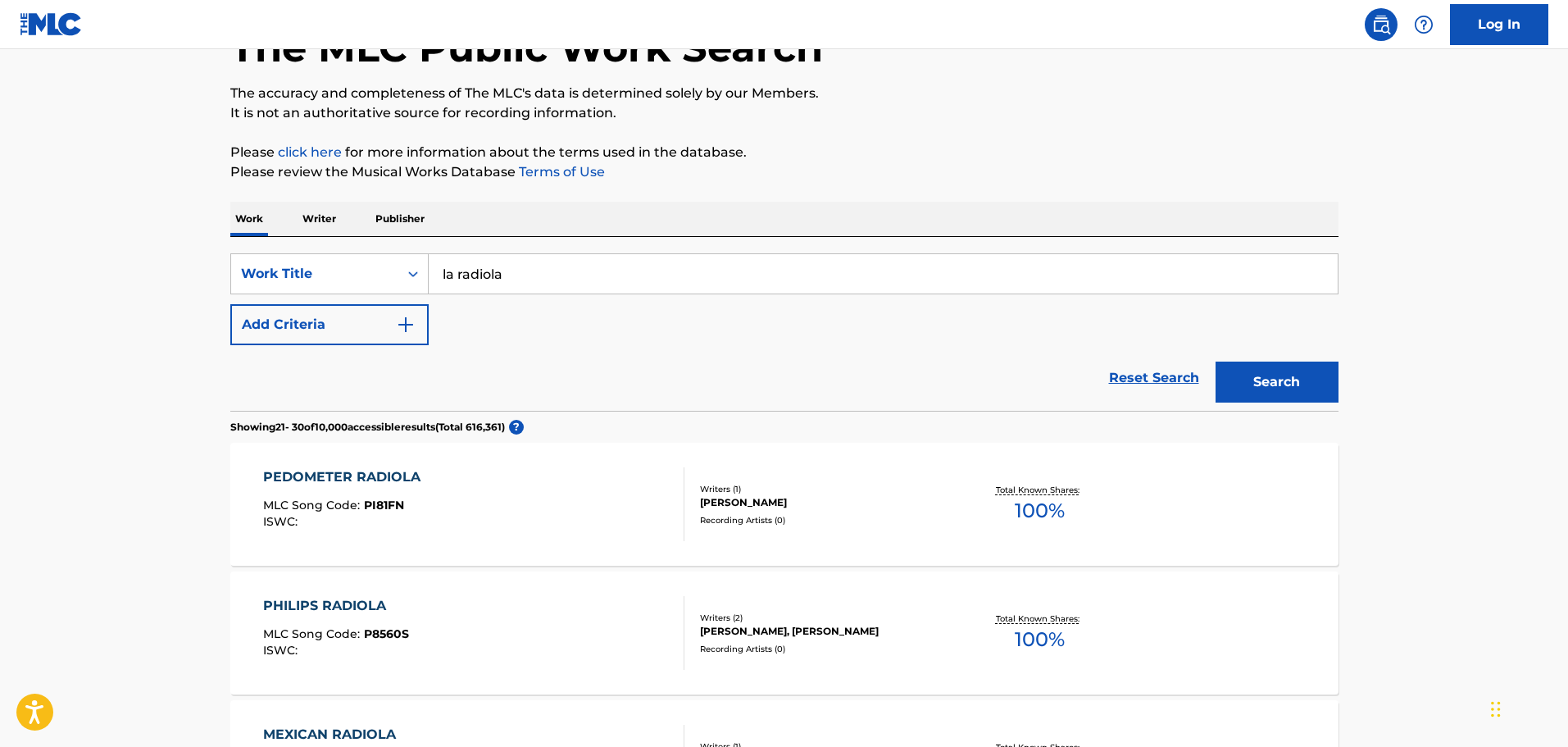
scroll to position [0, 0]
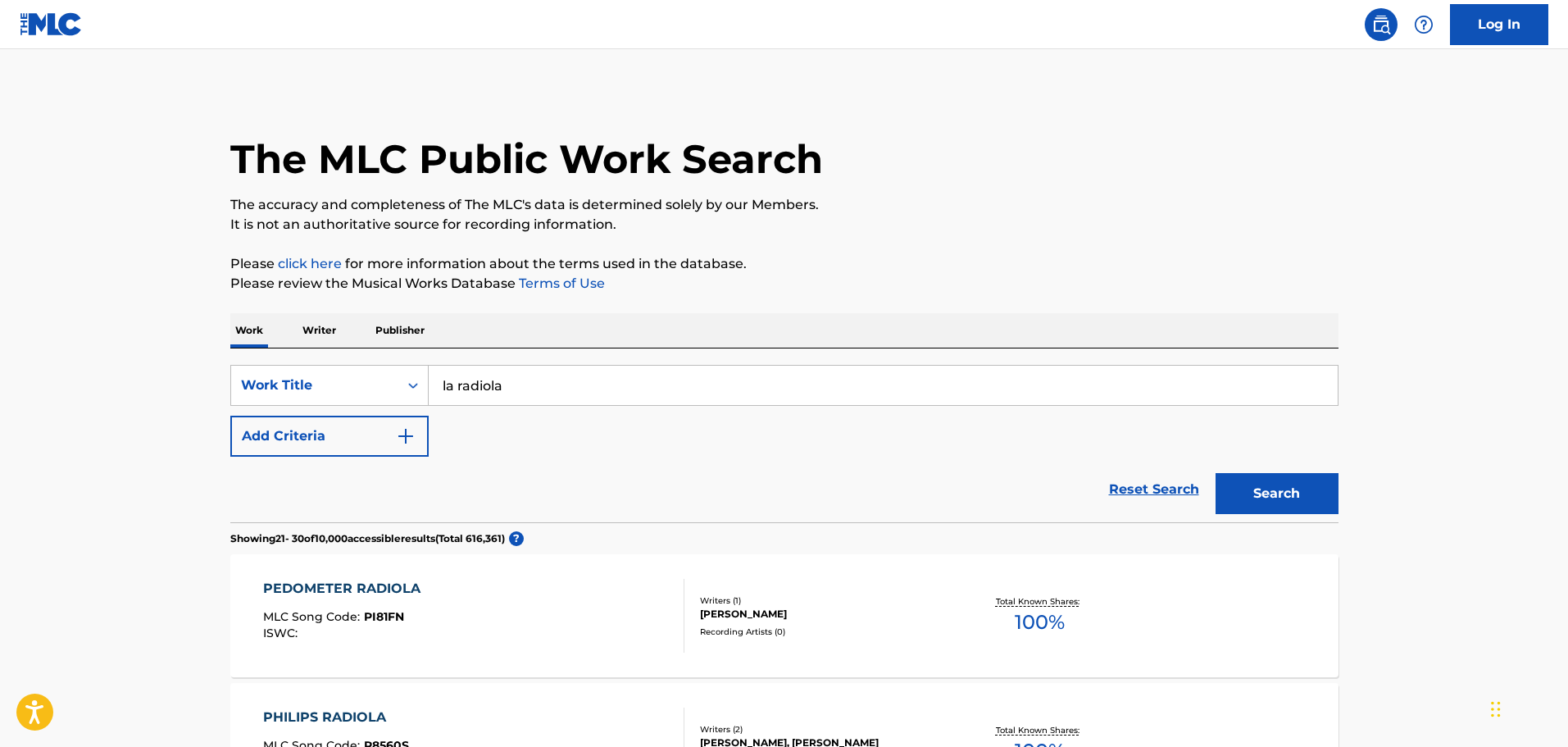
drag, startPoint x: 512, startPoint y: 382, endPoint x: 328, endPoint y: 363, distance: 185.0
click at [328, 364] on div "SearchWithCriteria029444ba-b206-46d9-9923-5ce0ede8fbe7 Work Title la radiola Ad…" at bounding box center [785, 435] width 1109 height 174
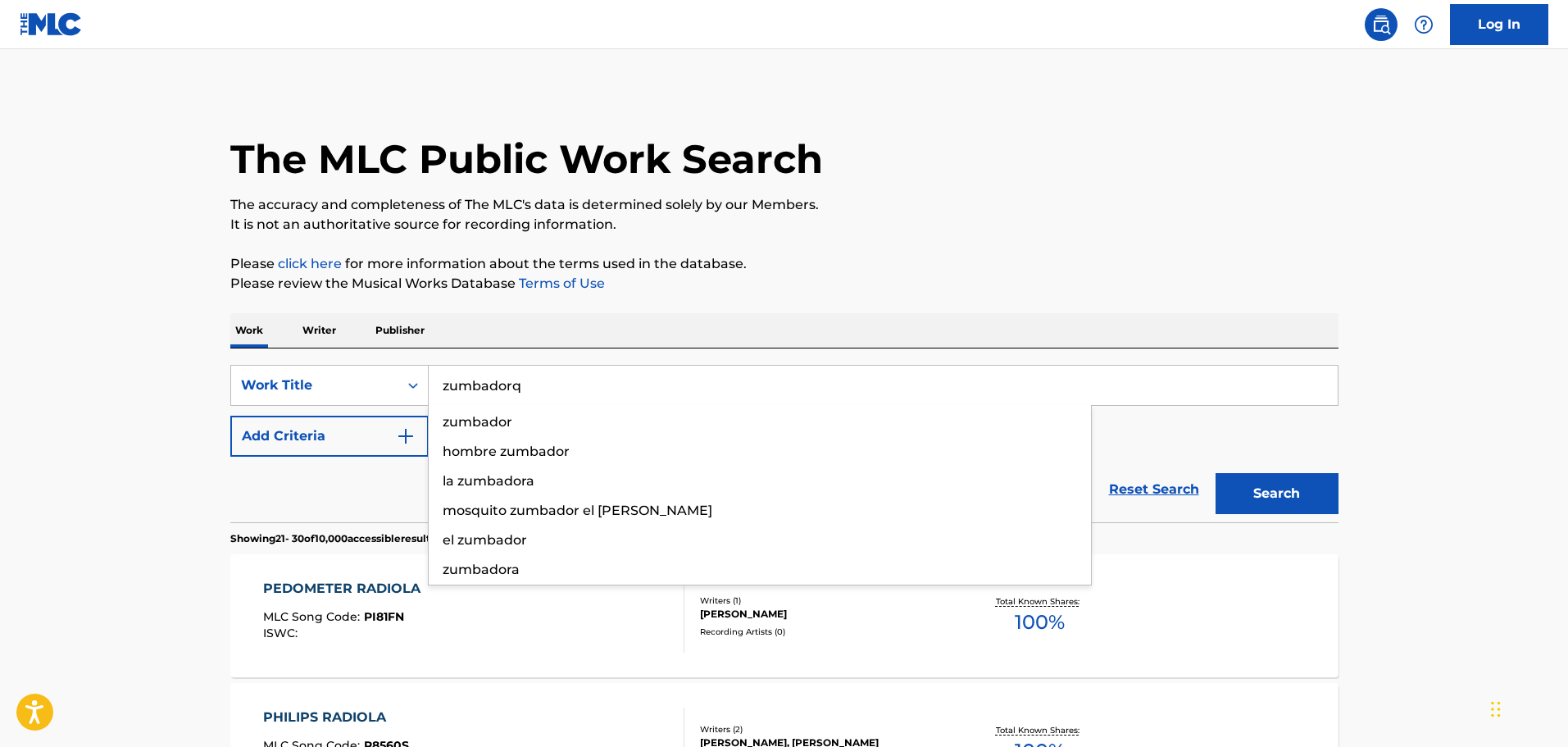
click at [1216, 473] on button "Search" at bounding box center [1278, 493] width 123 height 41
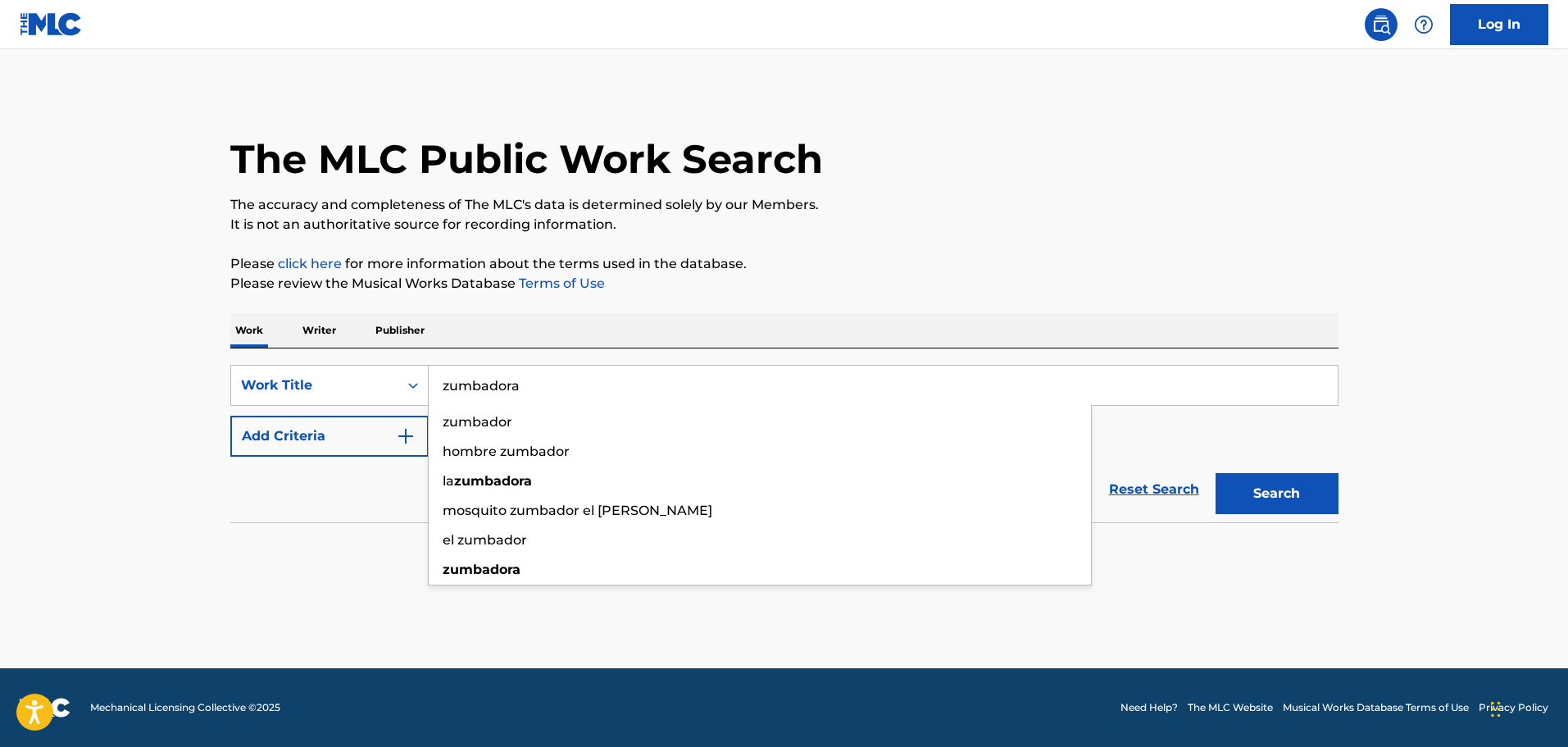
type input "zumbadora"
click at [1216, 473] on button "Search" at bounding box center [1278, 493] width 123 height 41
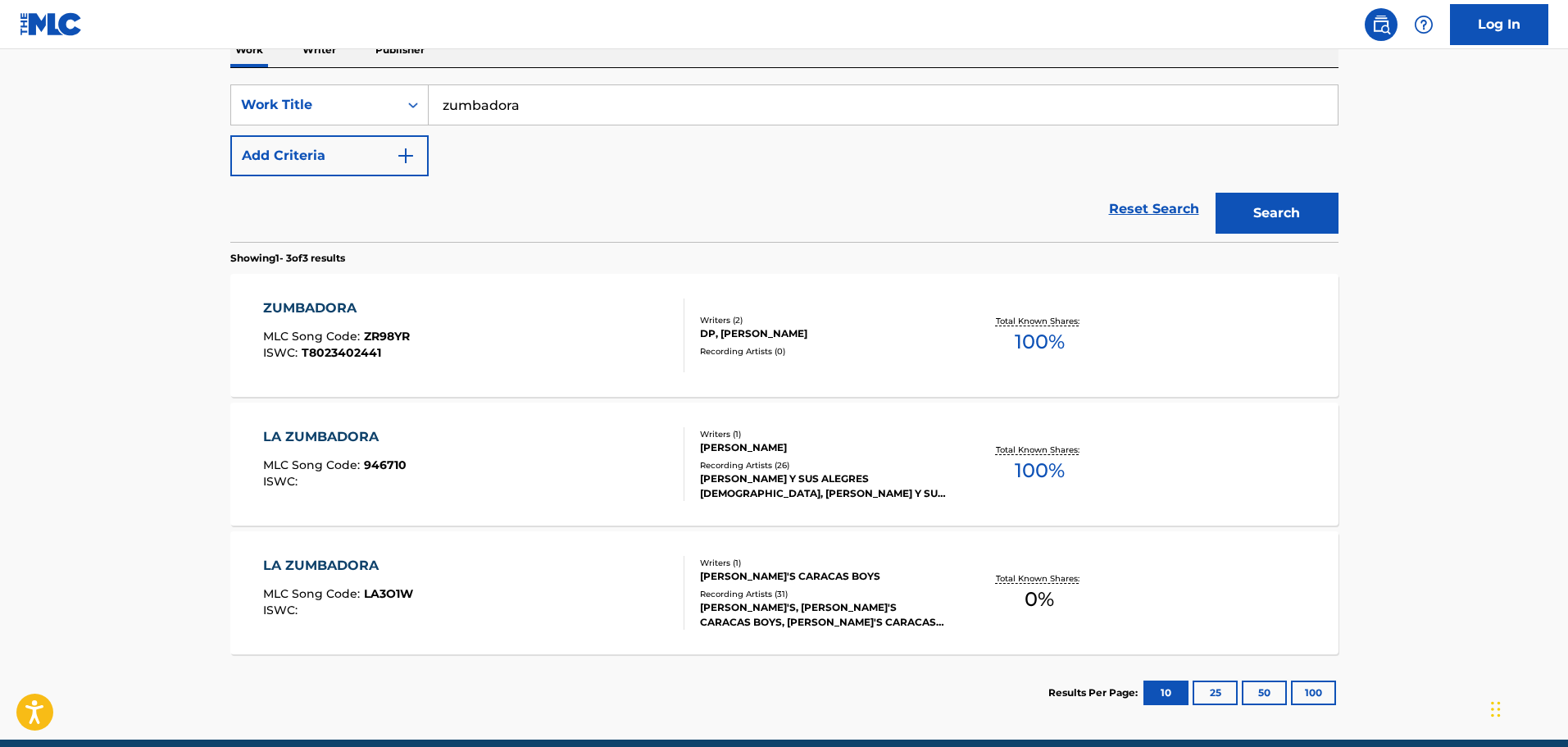
scroll to position [328, 0]
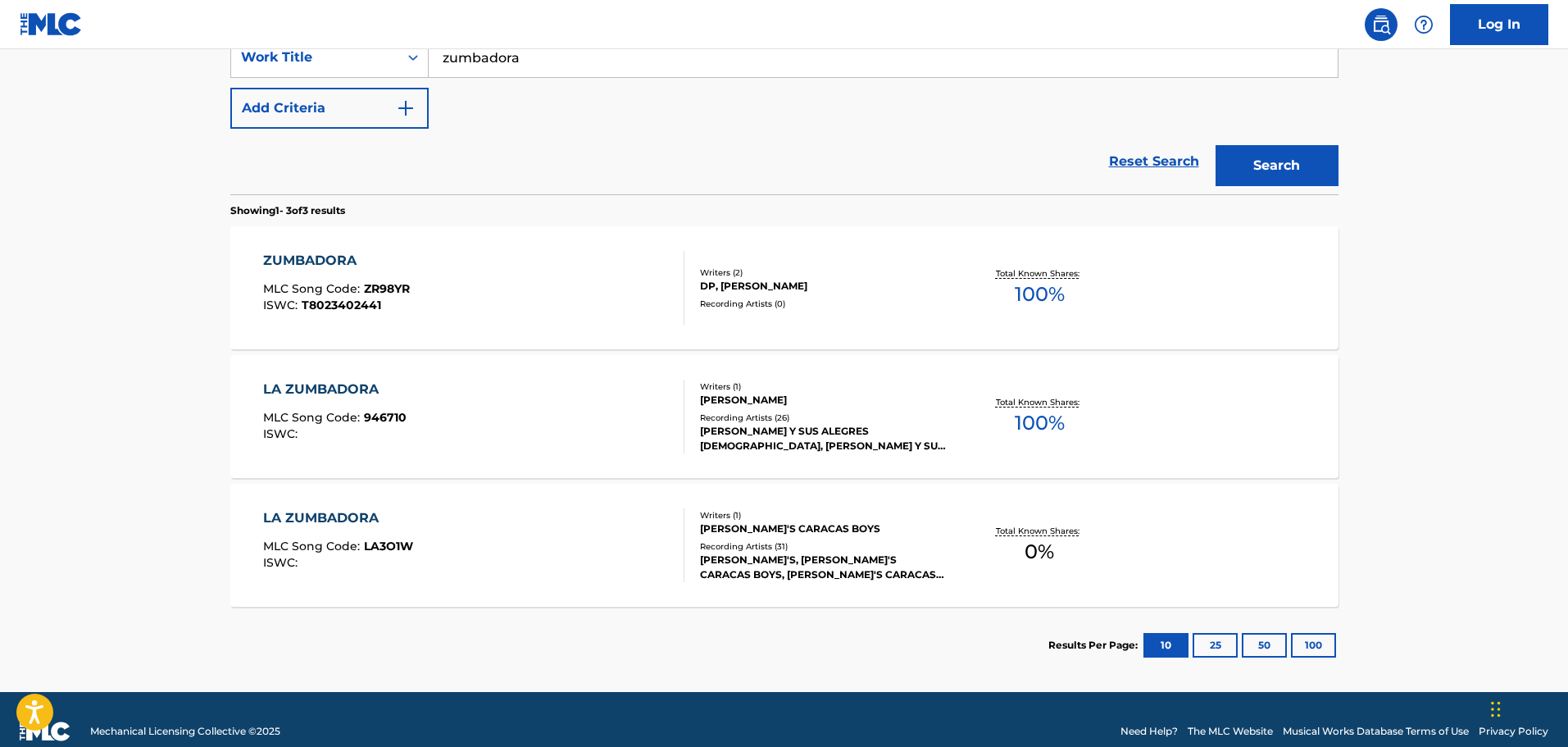
click at [483, 394] on div "LA ZUMBADORA MLC Song Code : 946710 ISWC :" at bounding box center [474, 416] width 422 height 74
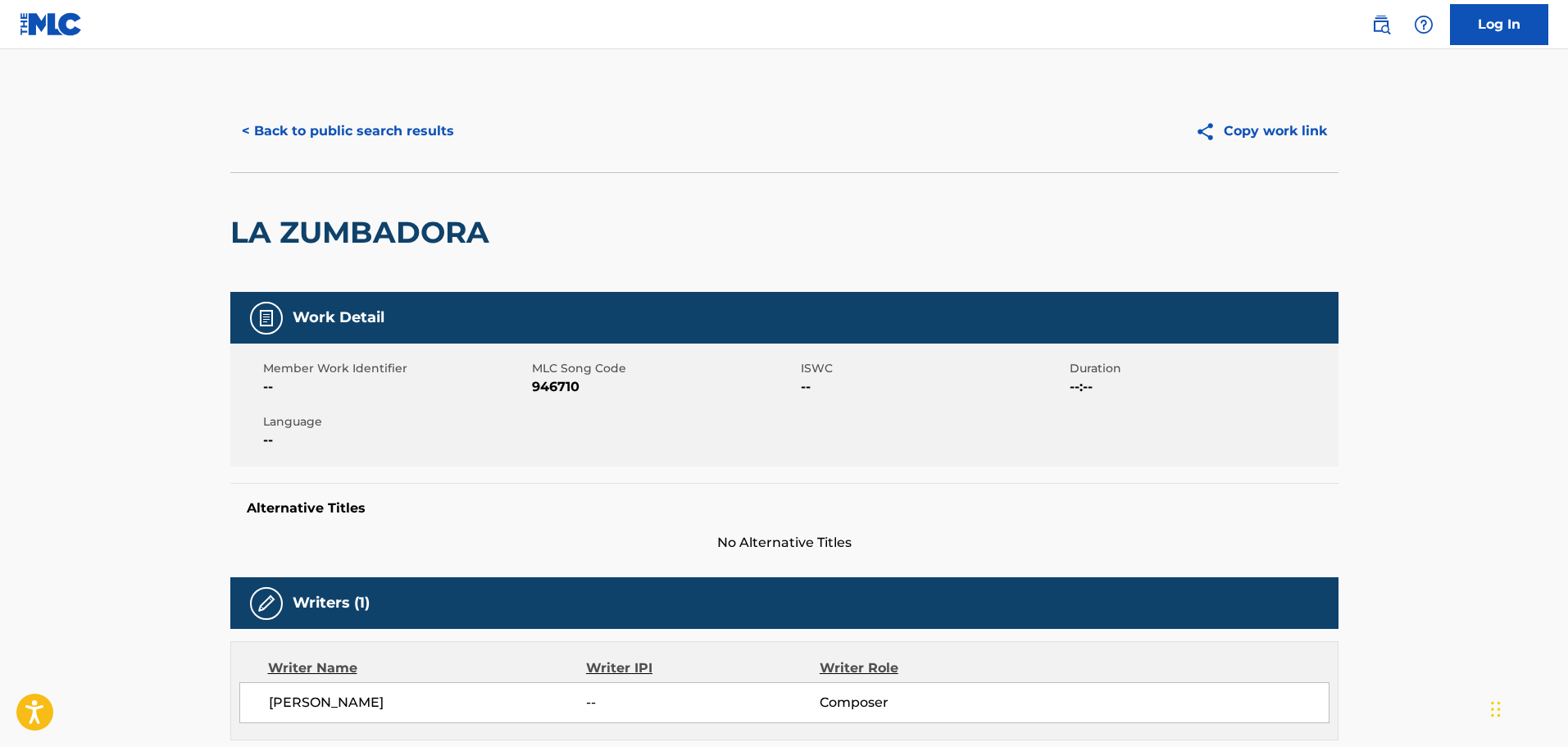
click at [377, 134] on button "< Back to public search results" at bounding box center [348, 131] width 236 height 41
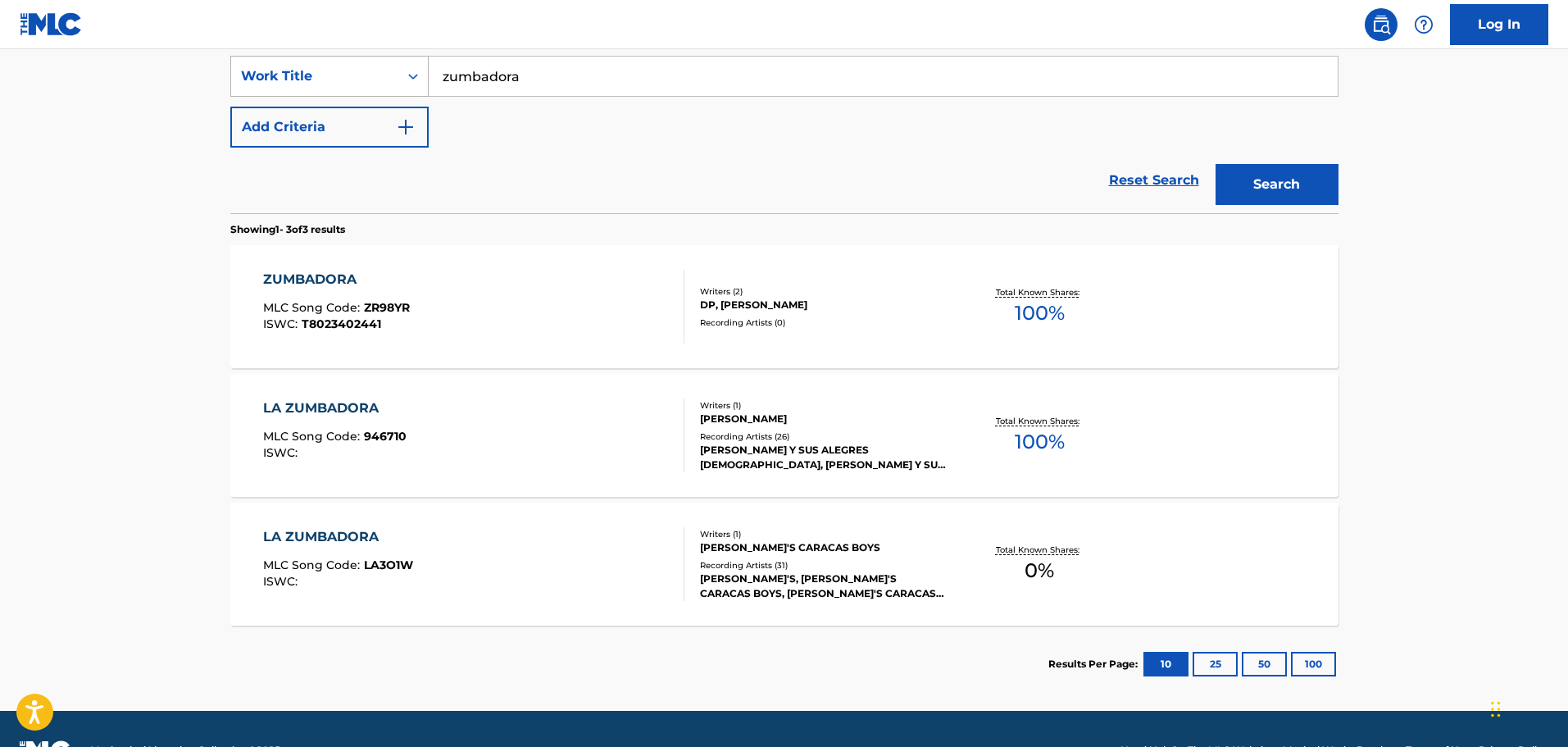
drag, startPoint x: 540, startPoint y: 78, endPoint x: 334, endPoint y: 62, distance: 206.6
click at [334, 62] on div "SearchWithCriteria029444ba-b206-46d9-9923-5ce0ede8fbe7 Work Title zumbadora" at bounding box center [785, 76] width 1109 height 41
type input "el zumbador"
click at [1216, 164] on button "Search" at bounding box center [1278, 184] width 123 height 41
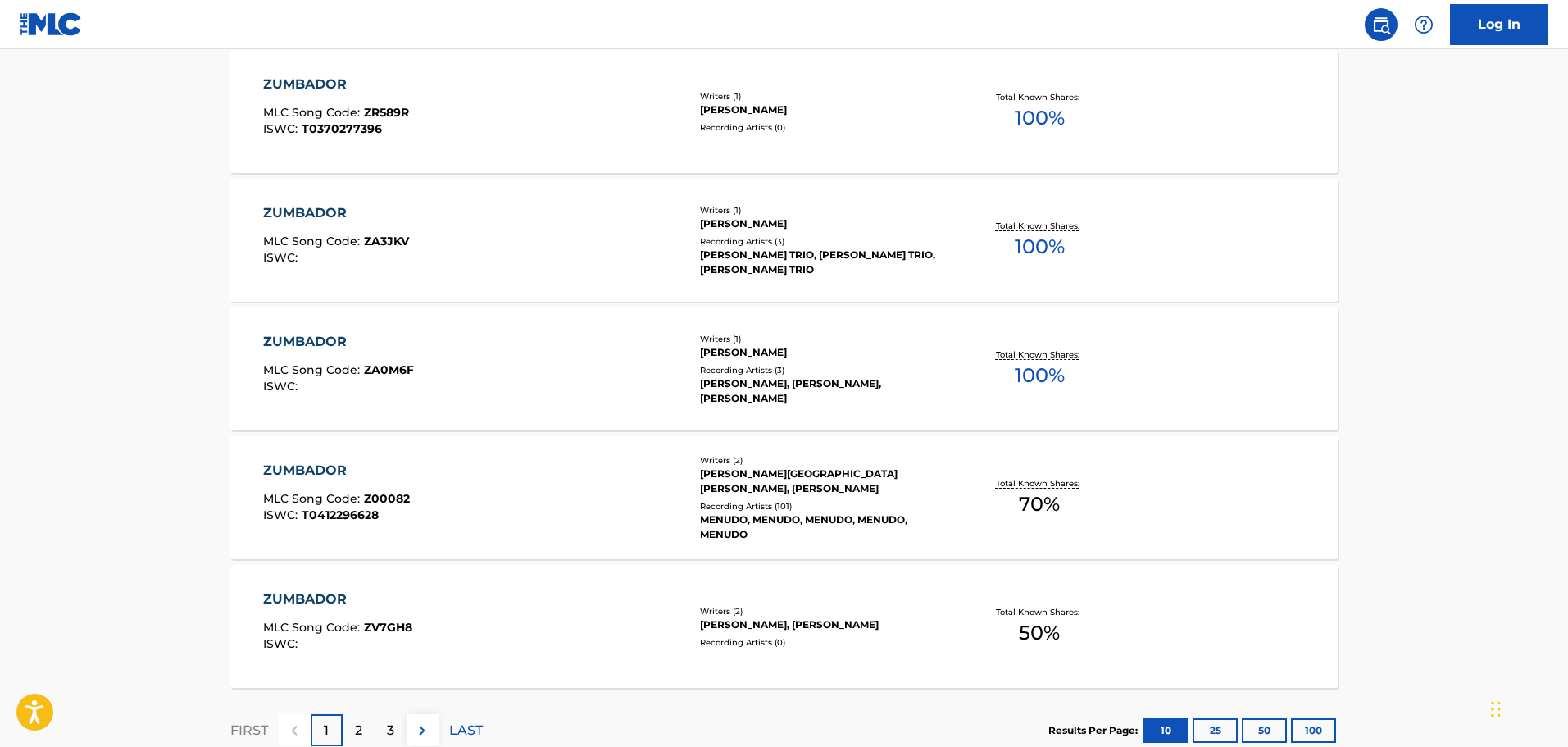
scroll to position [1229, 0]
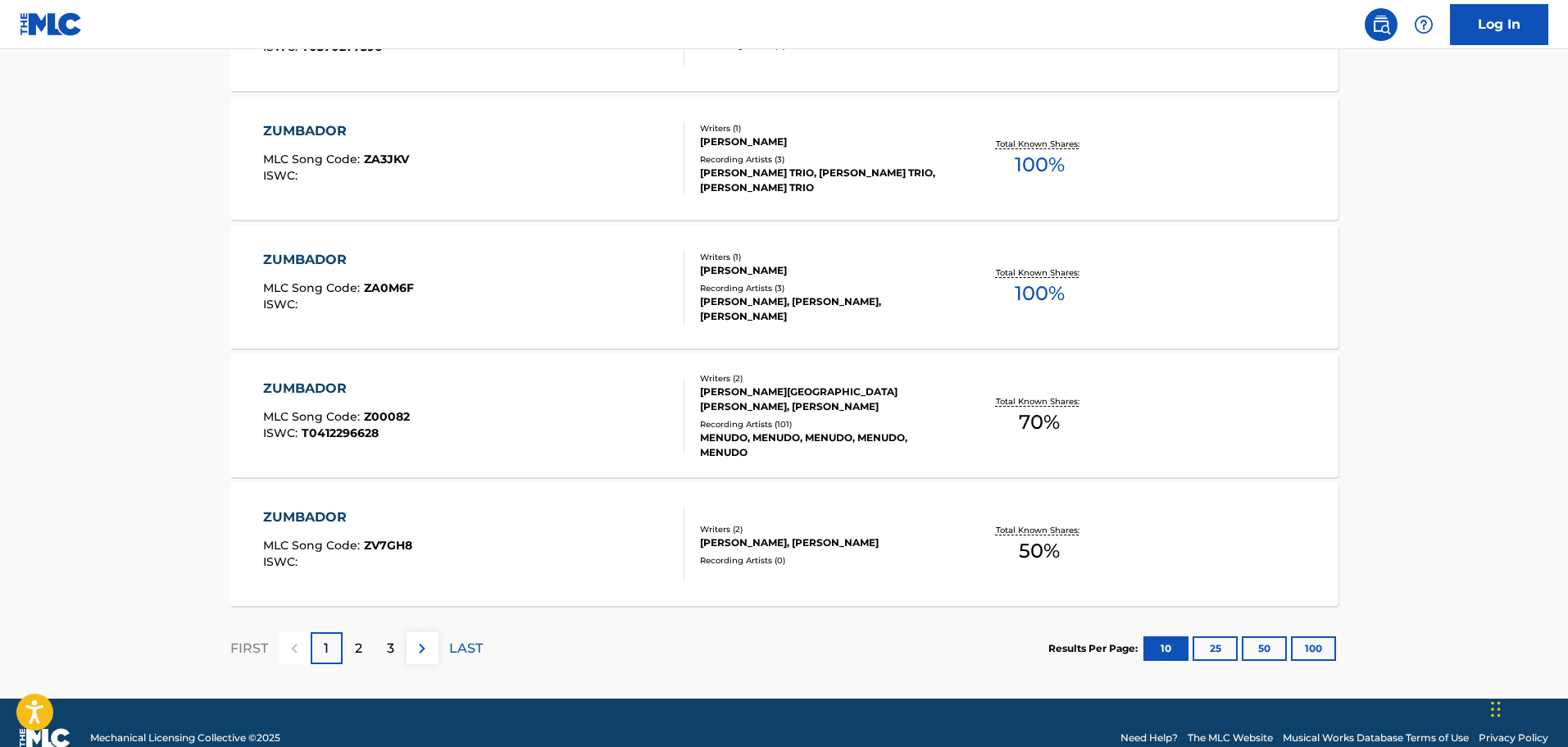
click at [359, 651] on p "2" at bounding box center [358, 648] width 8 height 20
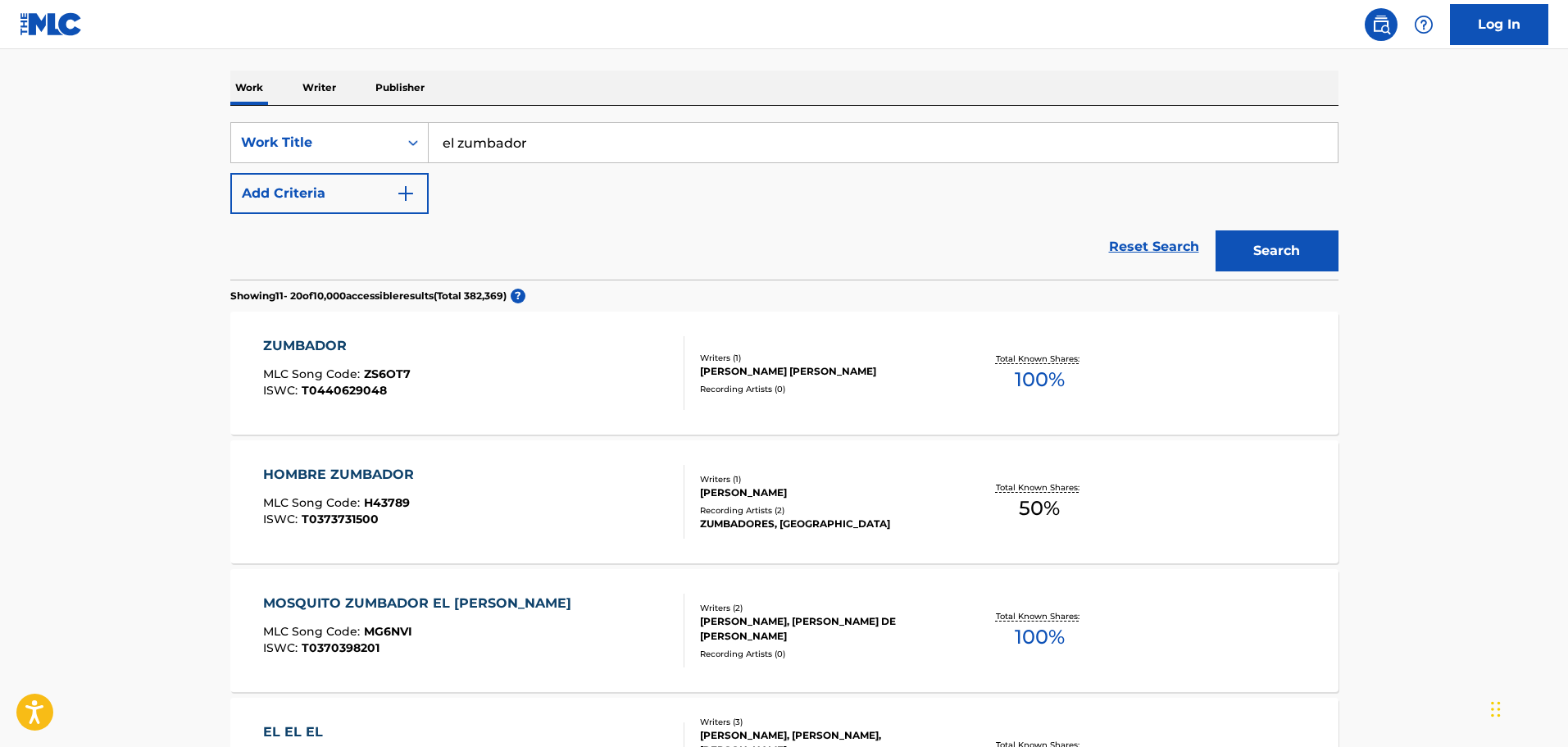
scroll to position [246, 0]
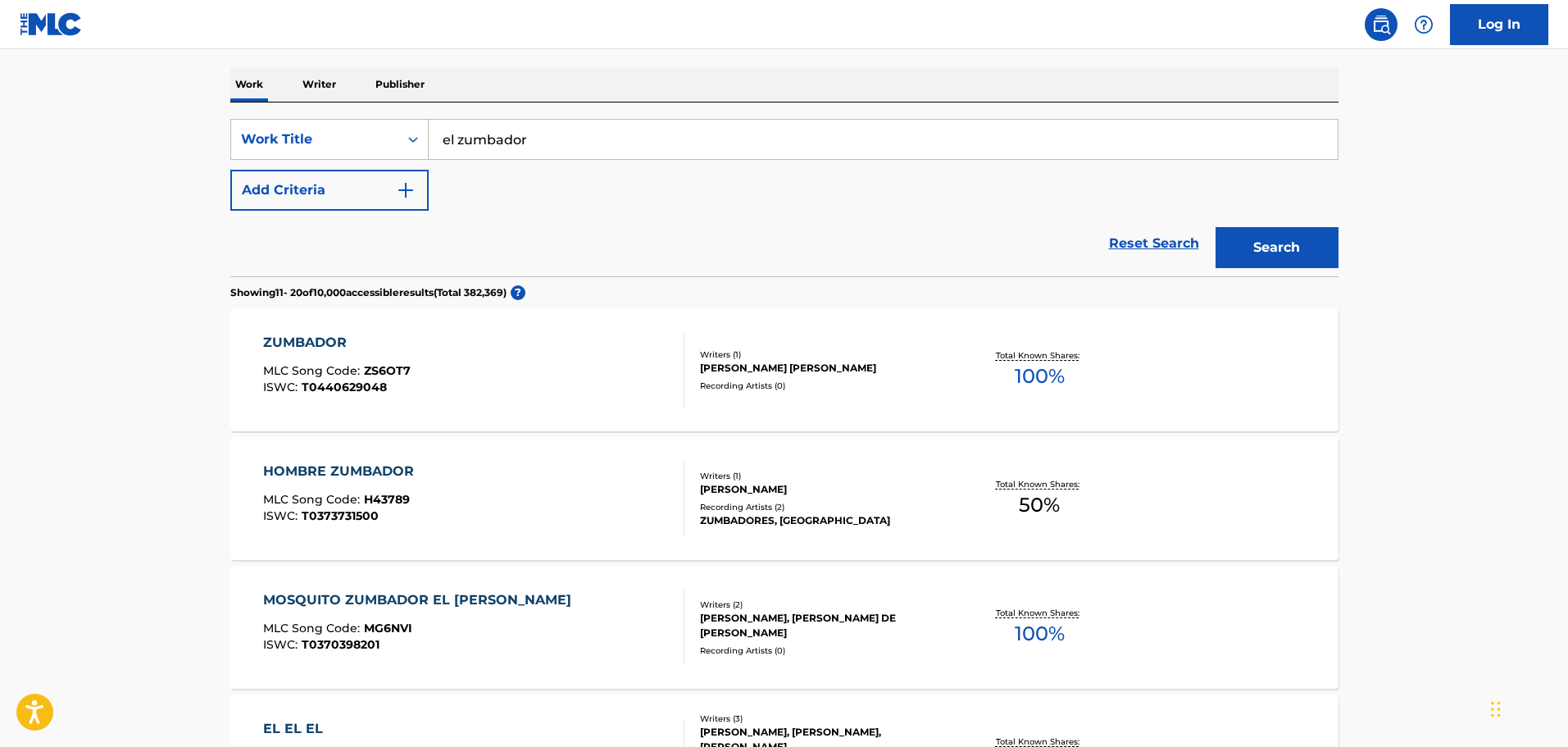
click at [324, 352] on div "ZUMBADOR MLC Song Code : ZS6OT7 ISWC : T0440629048" at bounding box center [337, 369] width 147 height 74
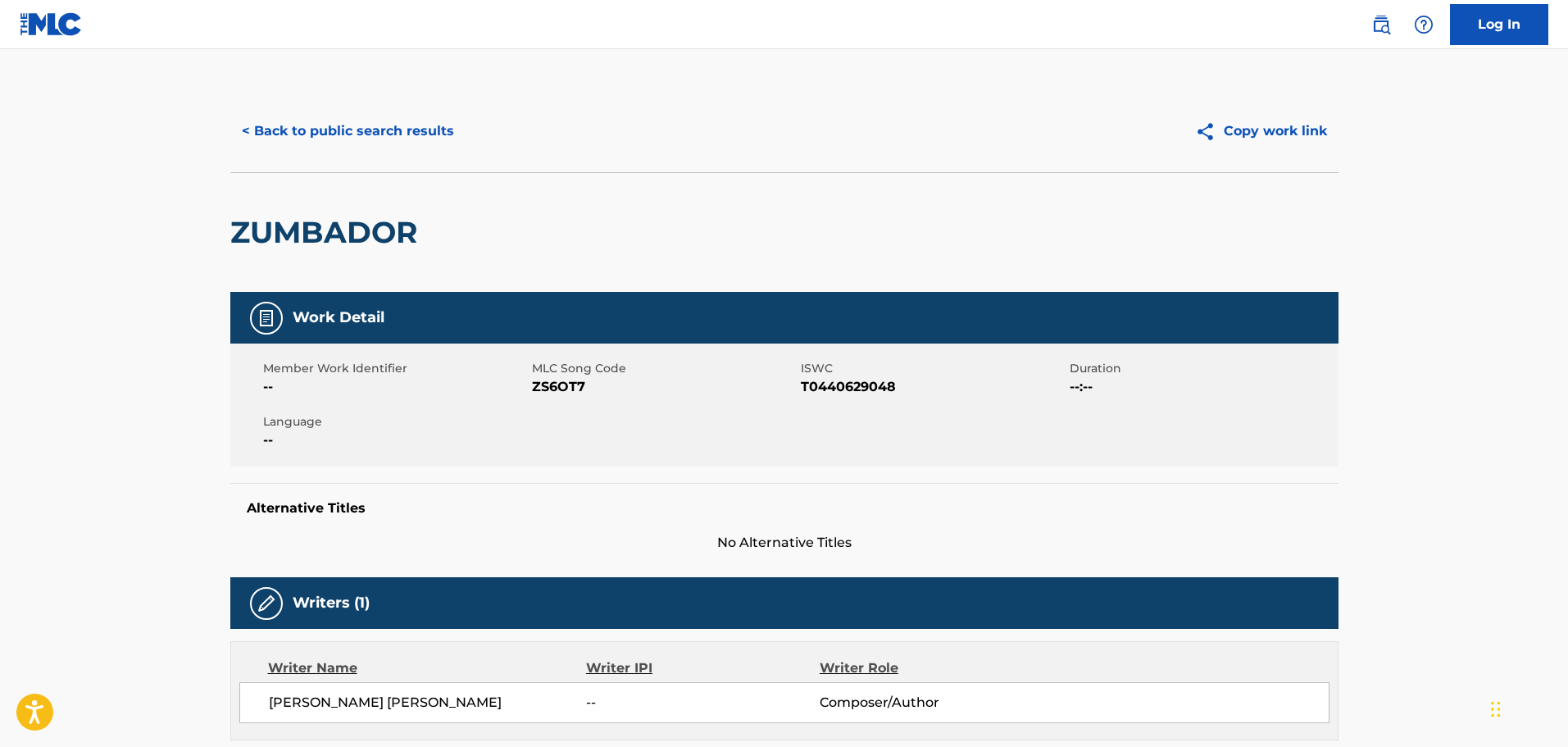
click at [341, 137] on button "< Back to public search results" at bounding box center [348, 131] width 236 height 41
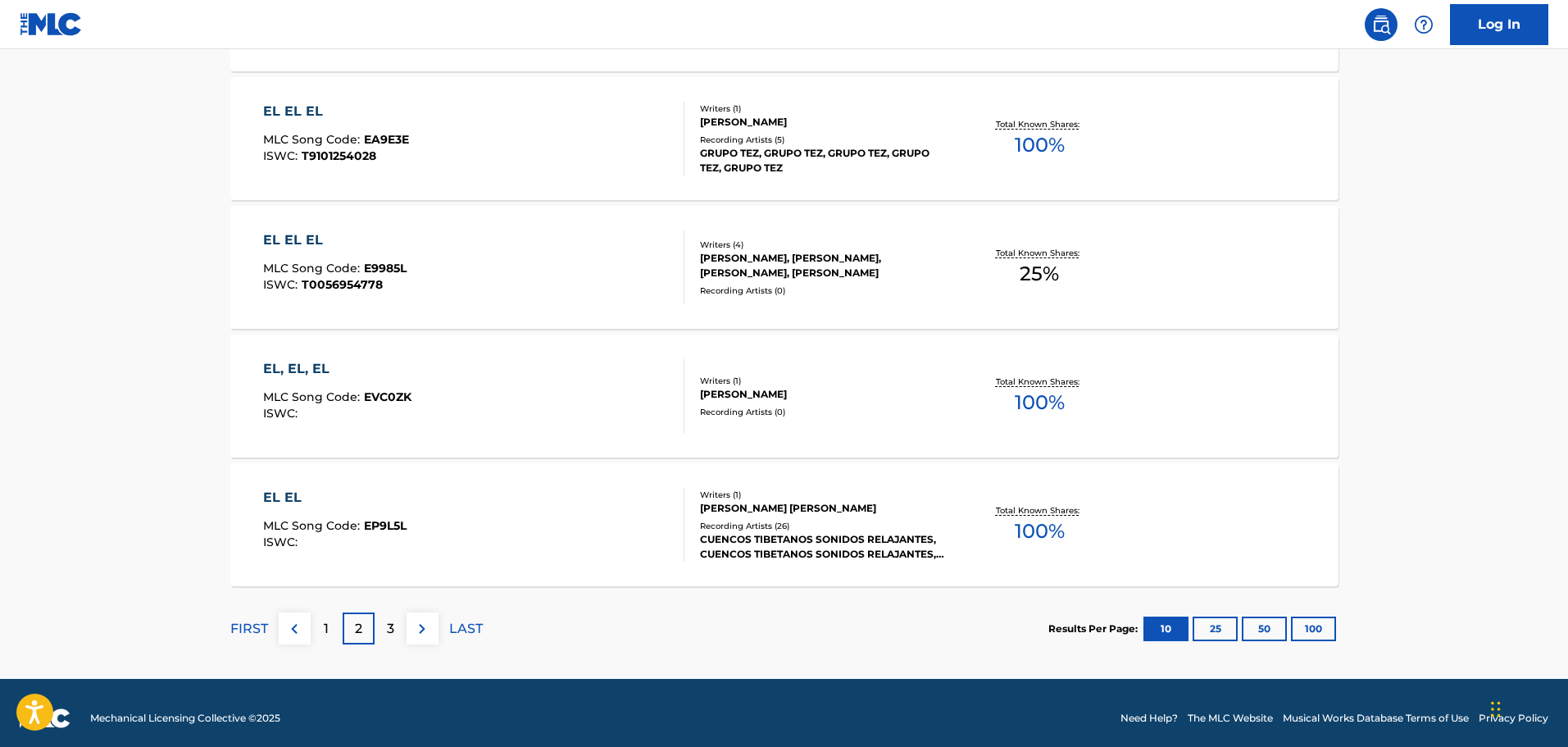
scroll to position [1260, 0]
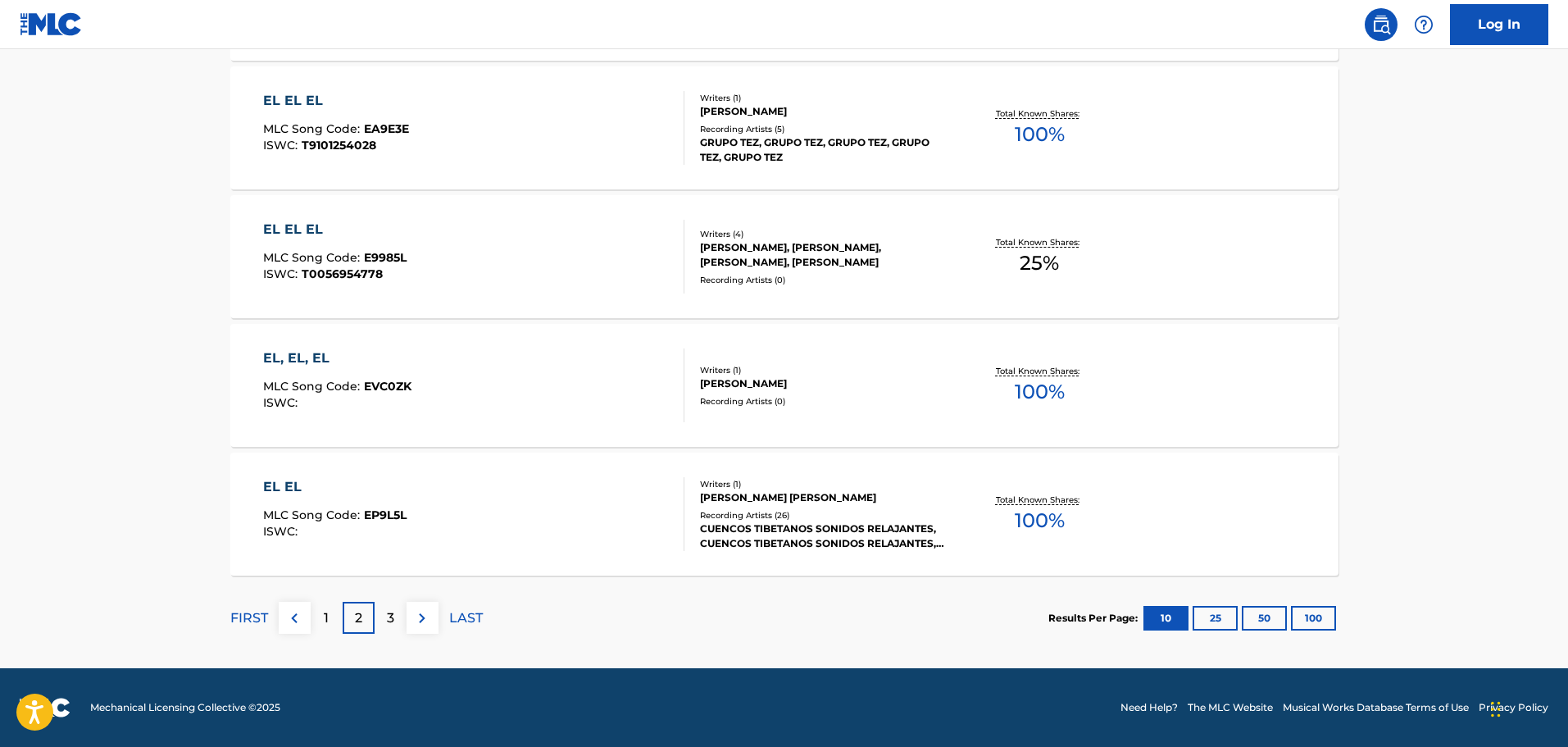
click at [325, 623] on p "1" at bounding box center [326, 618] width 5 height 20
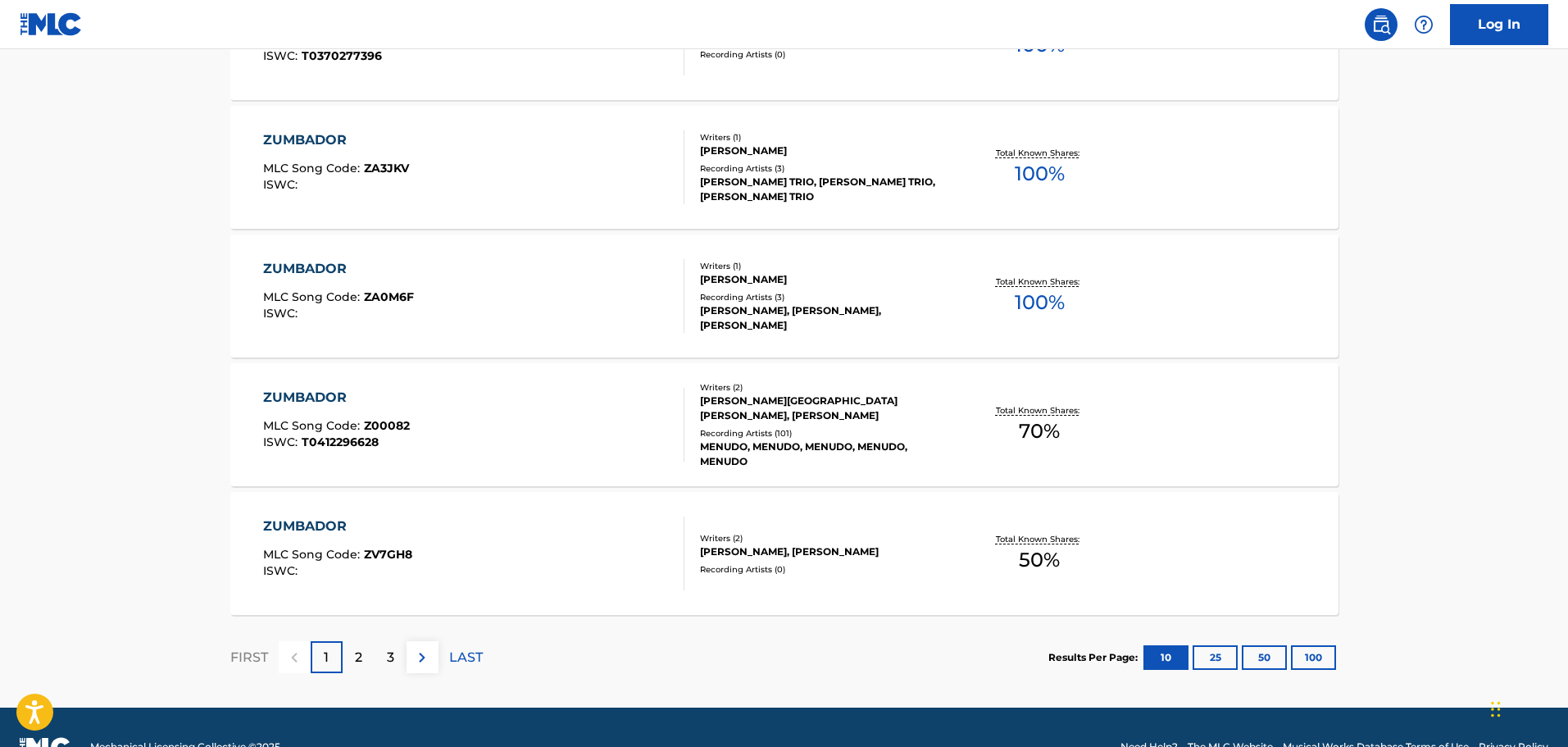
scroll to position [1229, 0]
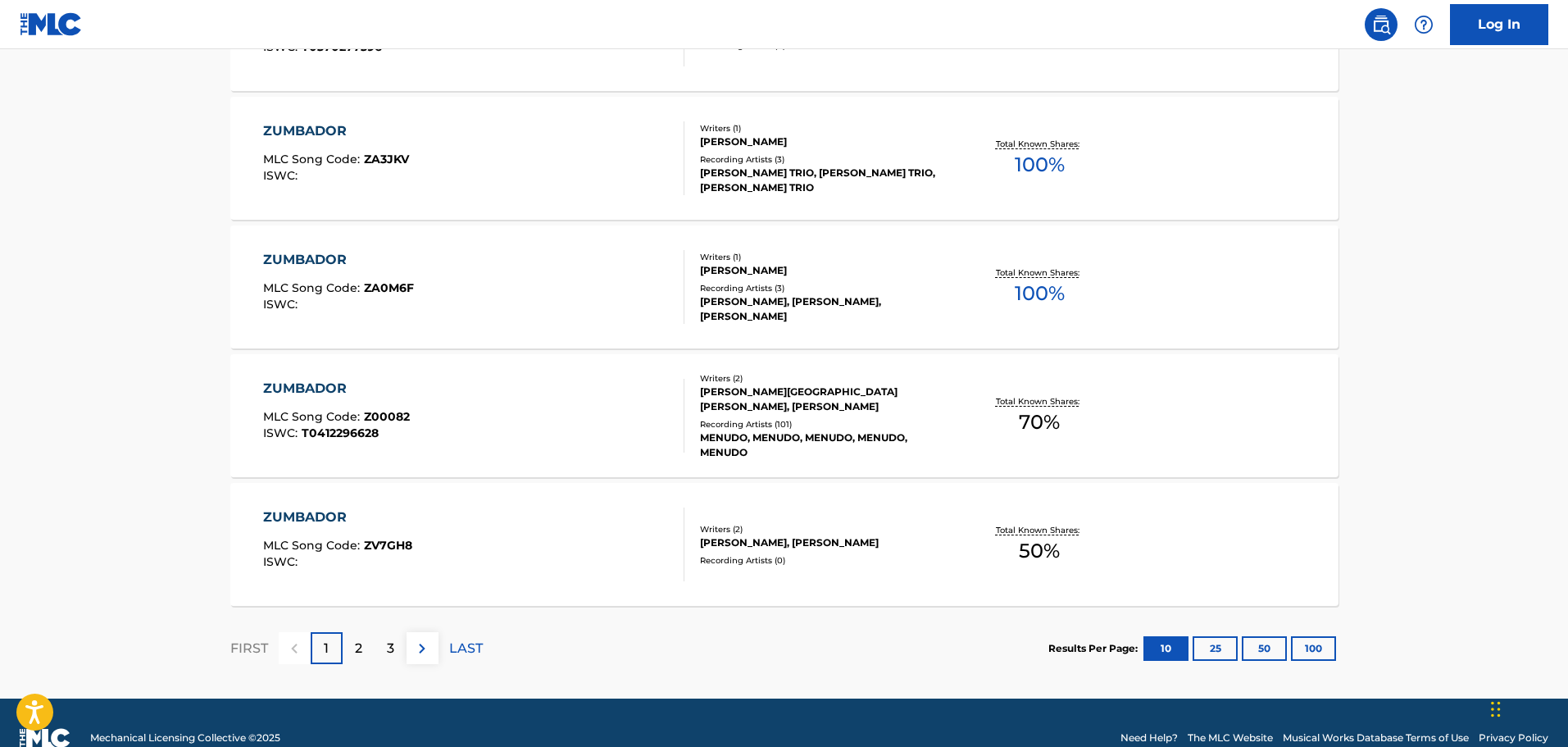
click at [362, 637] on div "2" at bounding box center [358, 648] width 32 height 32
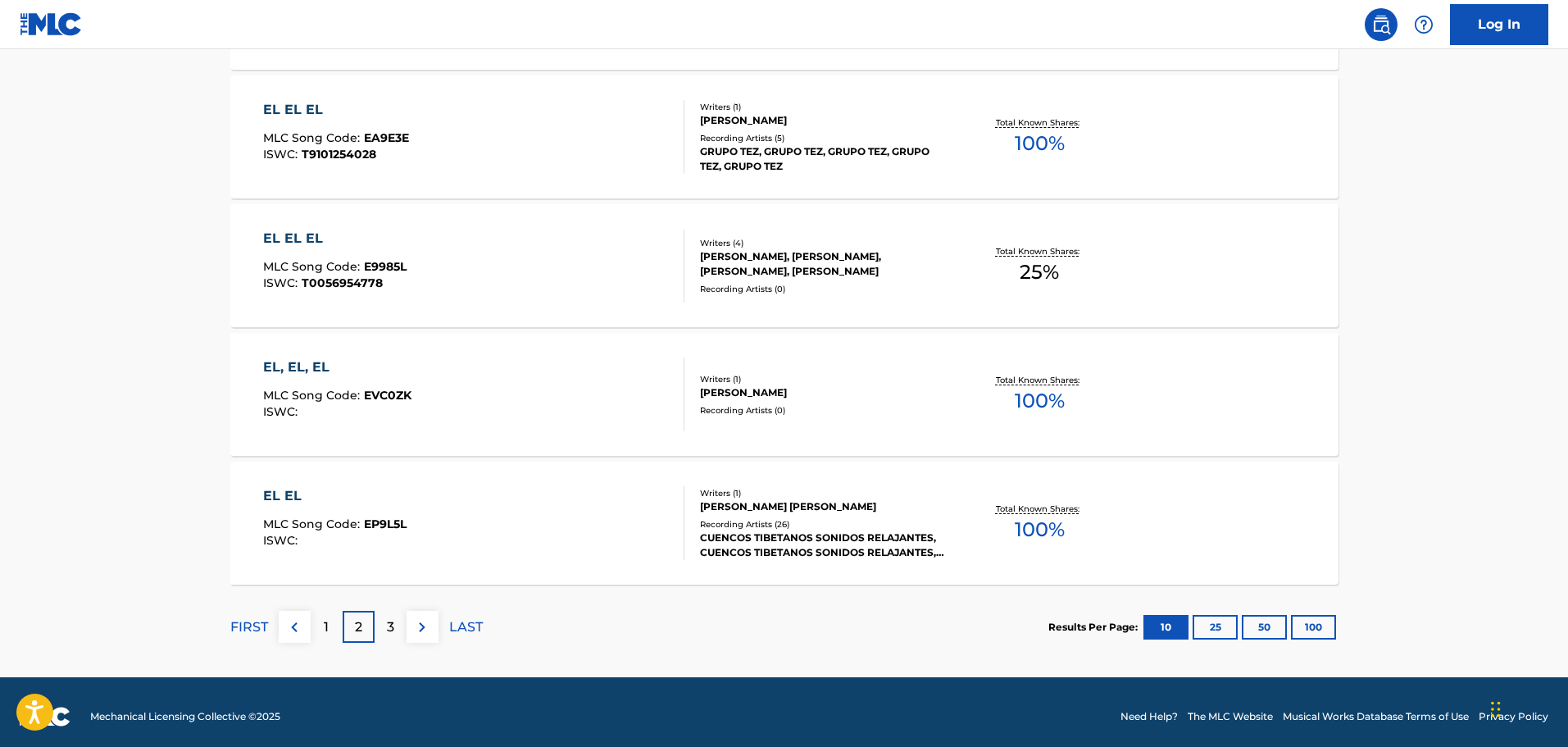
scroll to position [1260, 0]
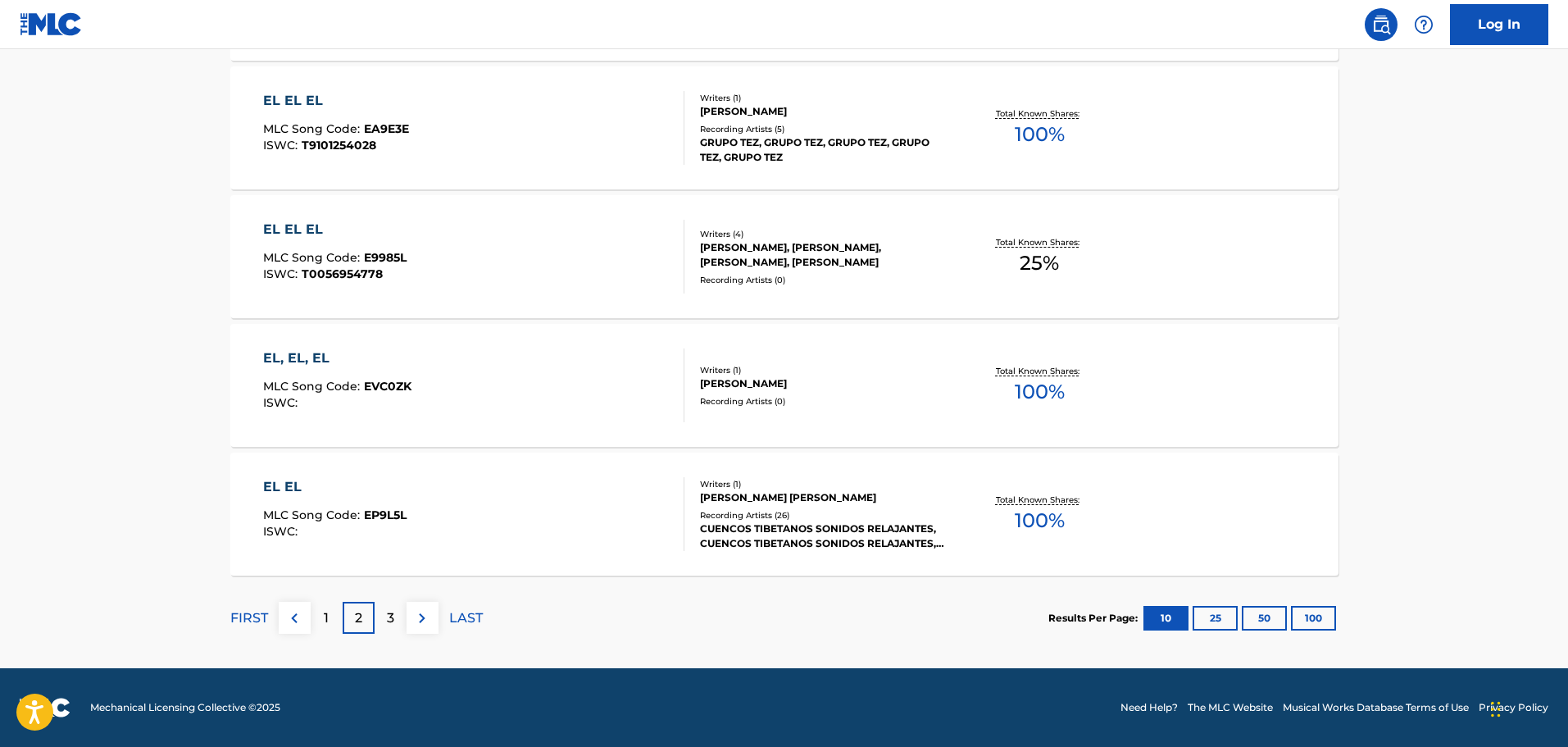
click at [398, 614] on div "3" at bounding box center [390, 617] width 32 height 32
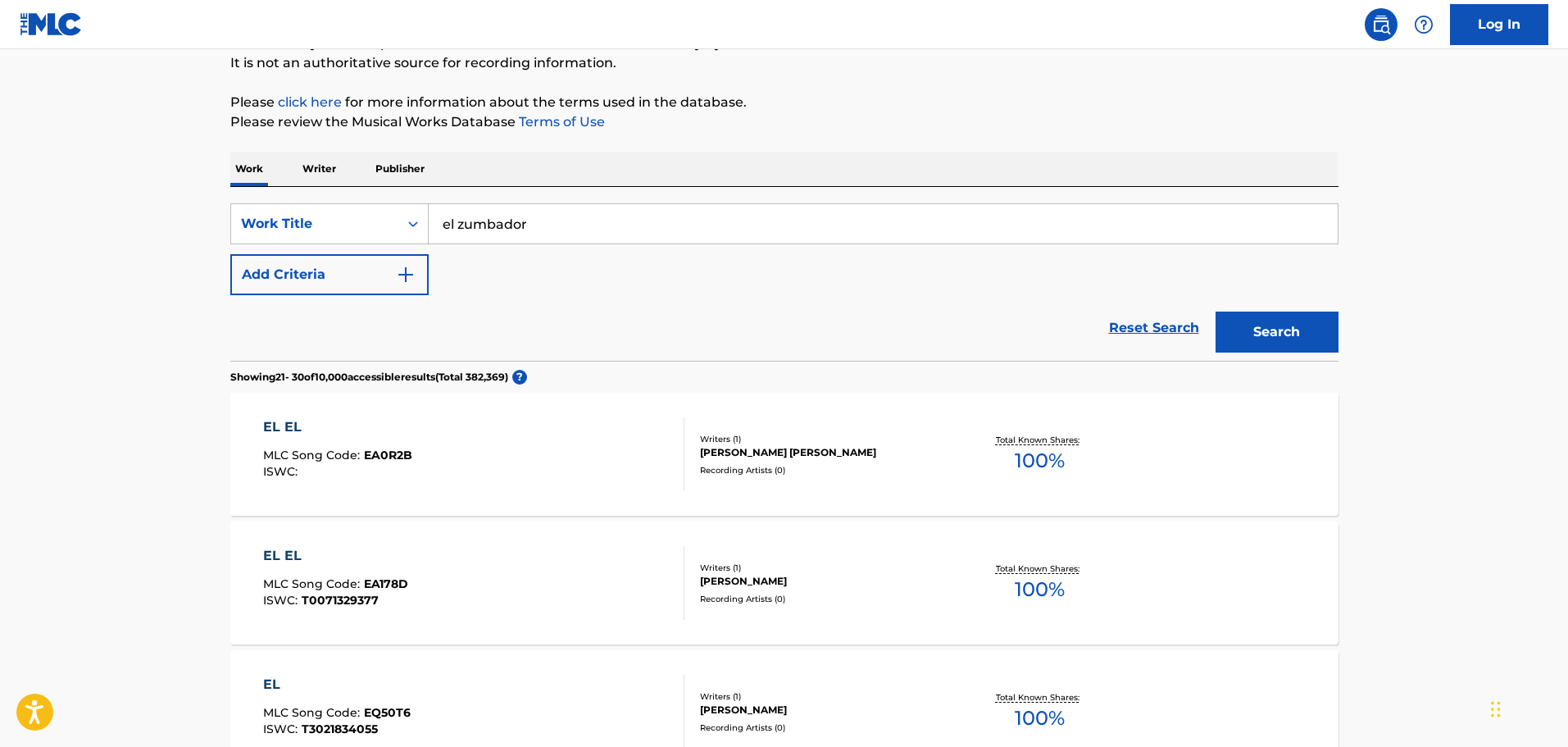
scroll to position [0, 0]
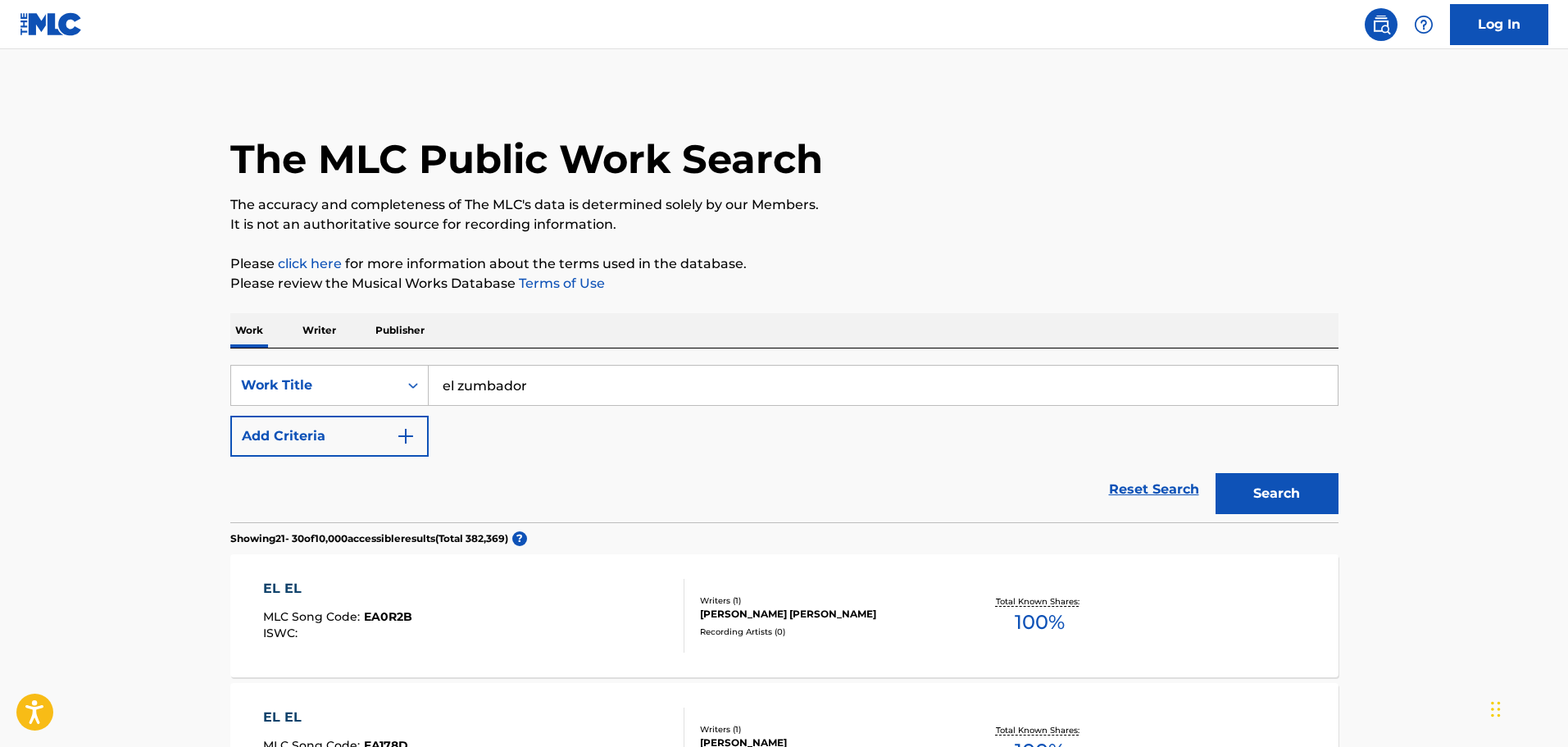
drag, startPoint x: 553, startPoint y: 376, endPoint x: 322, endPoint y: 343, distance: 233.3
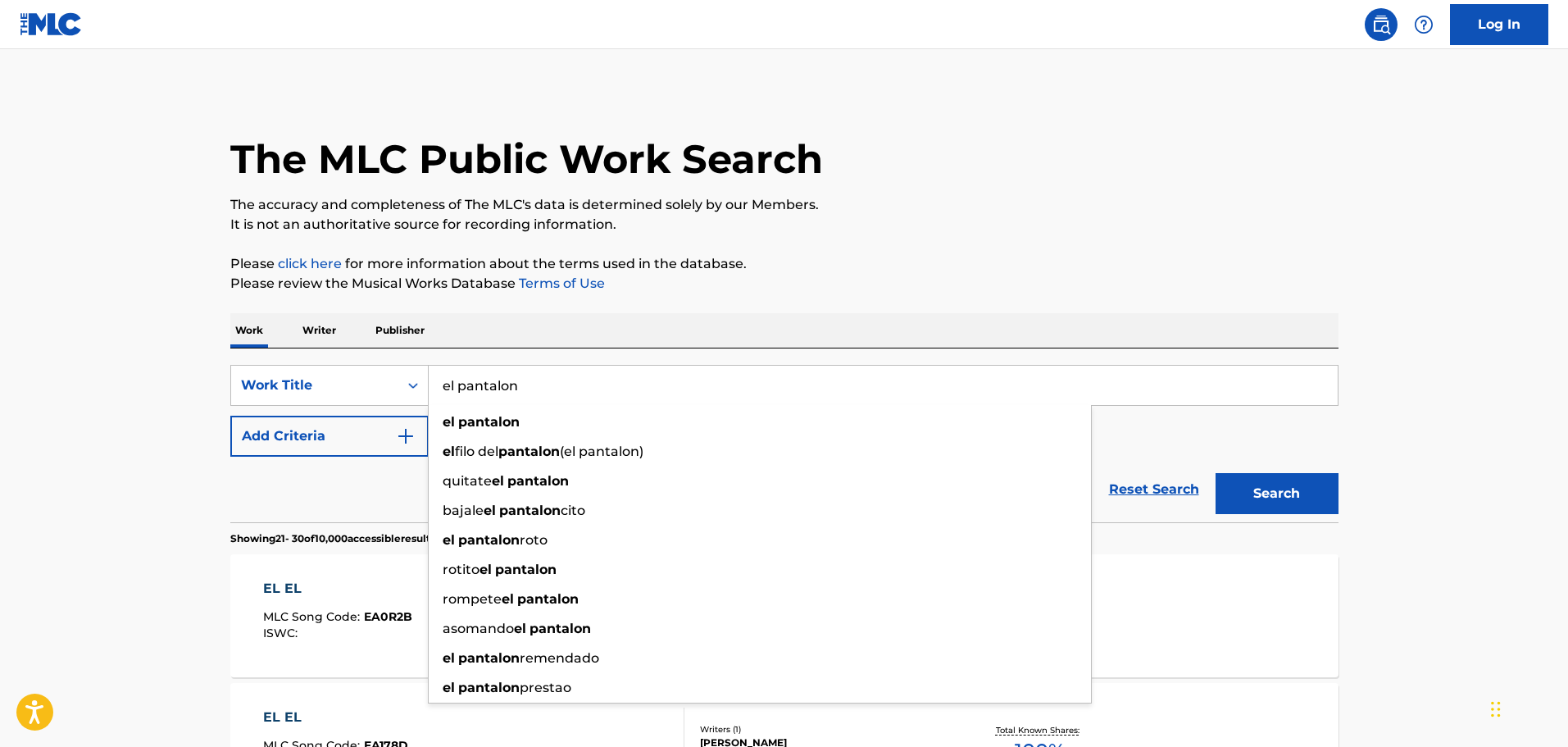
type input "el pantalon"
click at [1216, 473] on button "Search" at bounding box center [1278, 493] width 123 height 41
